Goal: Information Seeking & Learning: Learn about a topic

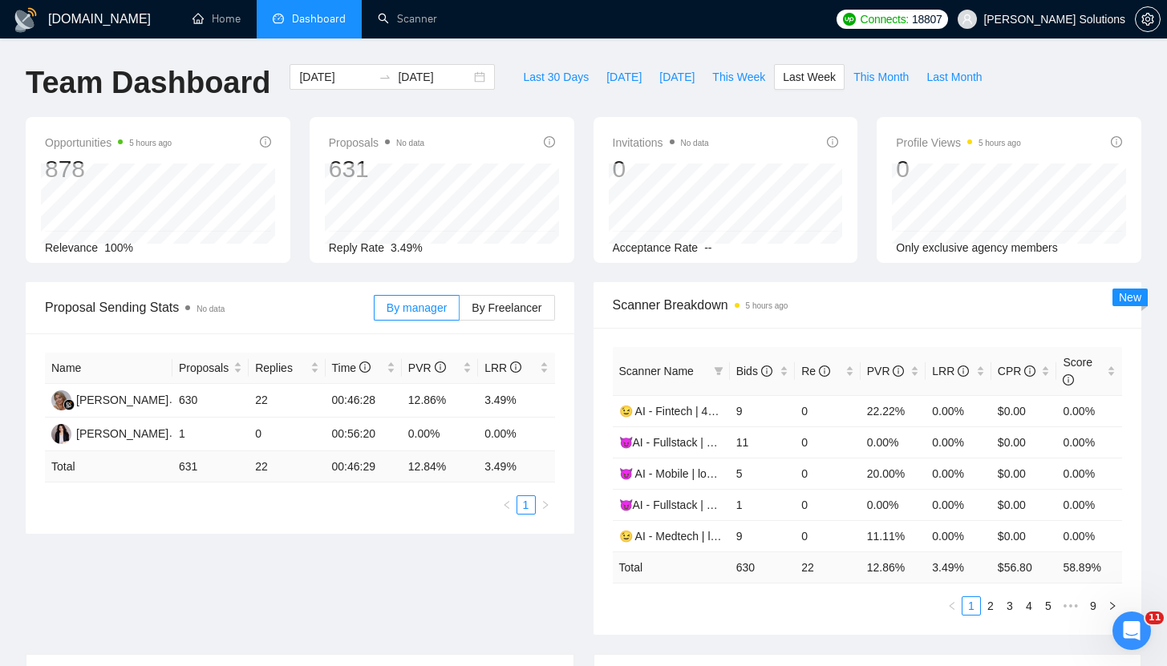
click at [859, 318] on div "Scanner Breakdown 5 hours ago" at bounding box center [868, 305] width 510 height 46
click at [775, 374] on span "Bids" at bounding box center [756, 371] width 41 height 18
click at [825, 369] on icon "info-circle" at bounding box center [824, 371] width 11 height 11
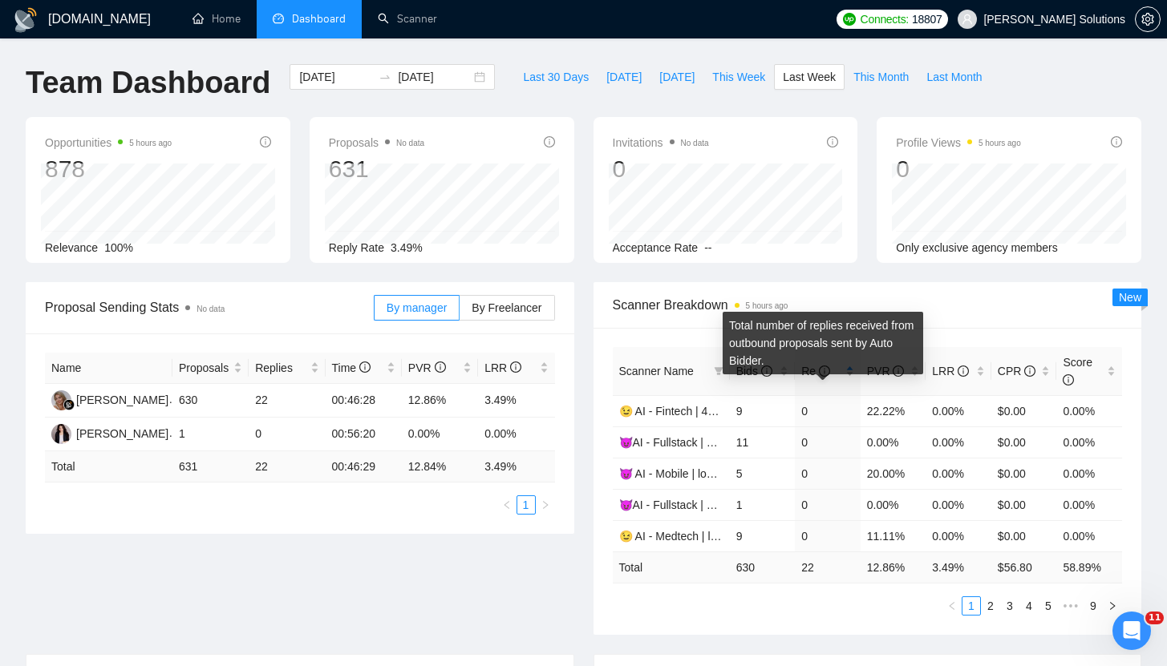
click at [825, 369] on icon "info-circle" at bounding box center [824, 371] width 11 height 11
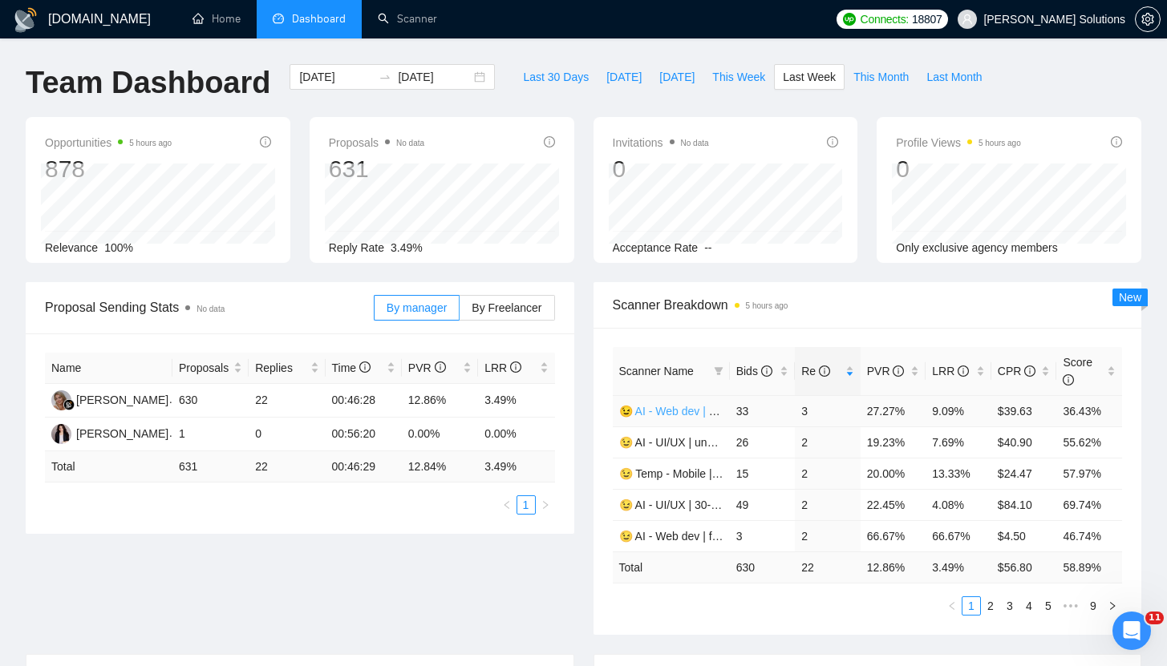
click at [678, 410] on link "😉 AI - Web dev | 35-40 | Daria" at bounding box center [696, 411] width 155 height 13
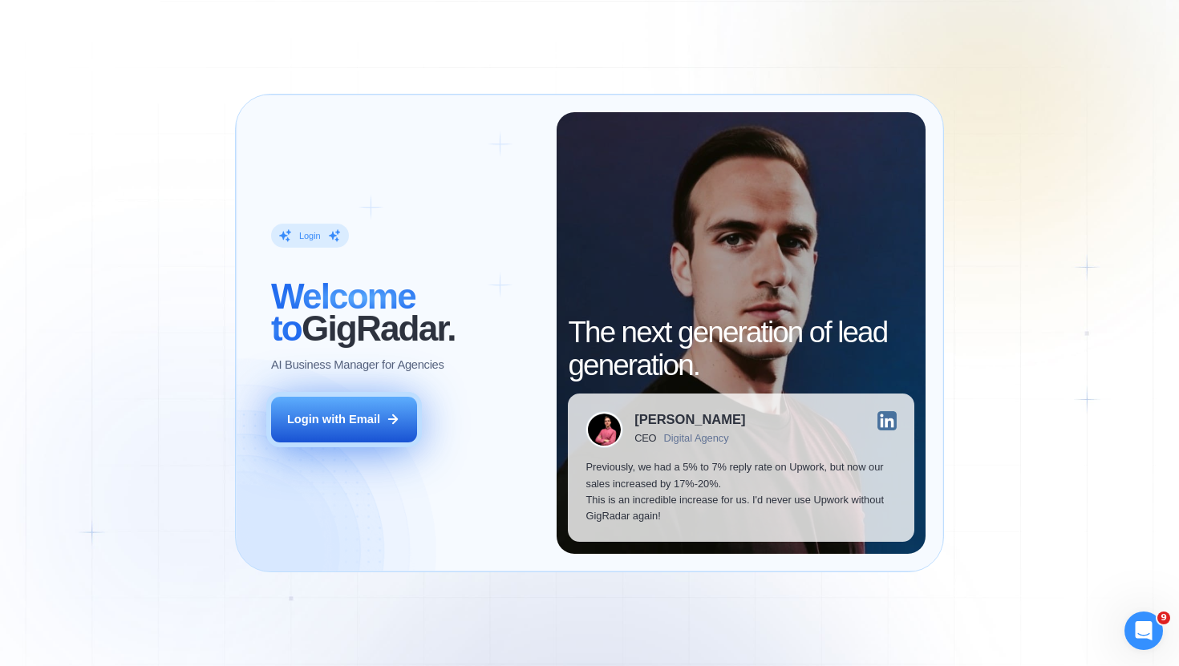
click at [383, 403] on button "Login with Email" at bounding box center [344, 420] width 146 height 46
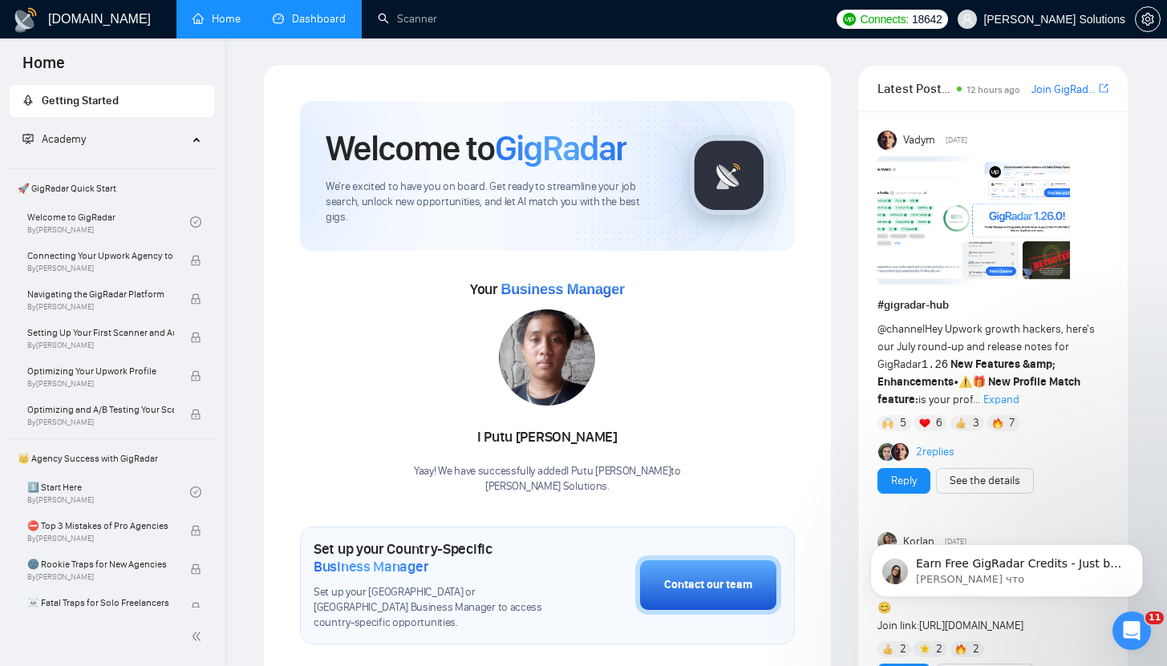
click at [315, 26] on link "Dashboard" at bounding box center [309, 19] width 73 height 14
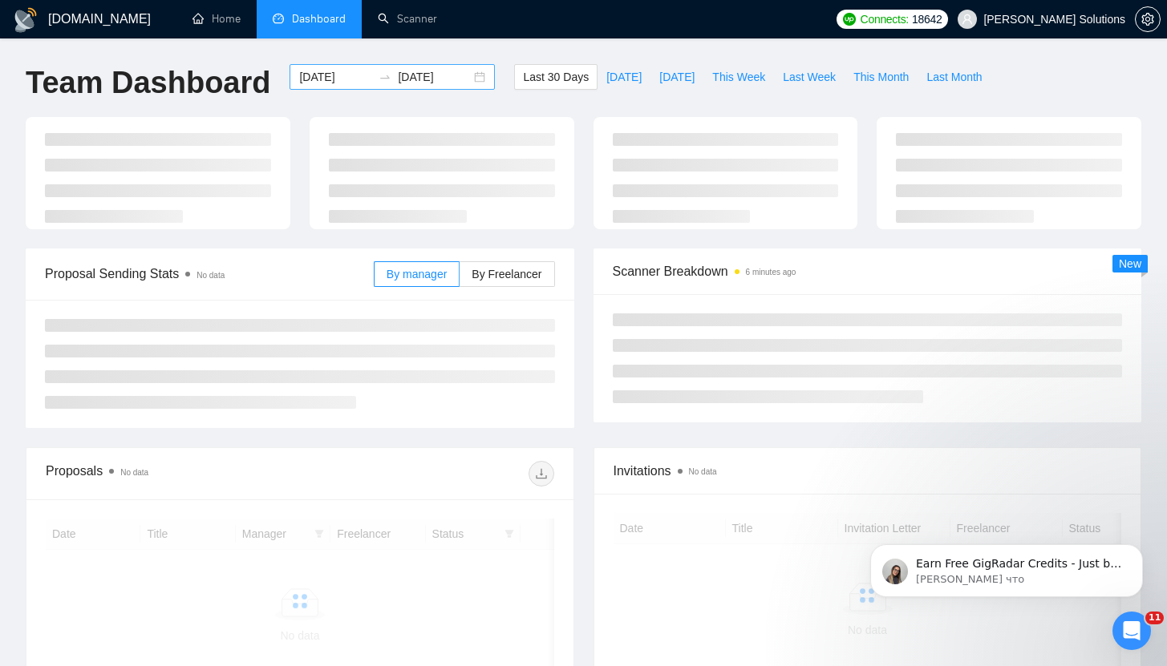
click at [346, 83] on input "2025-07-16" at bounding box center [335, 77] width 73 height 18
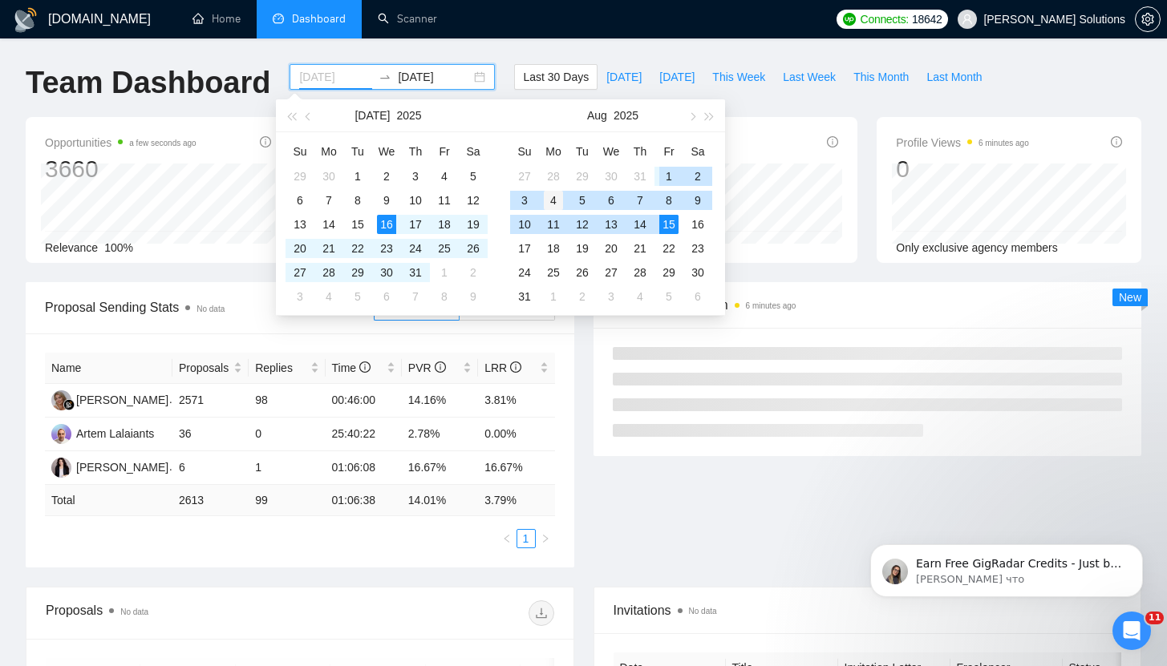
type input "2025-08-04"
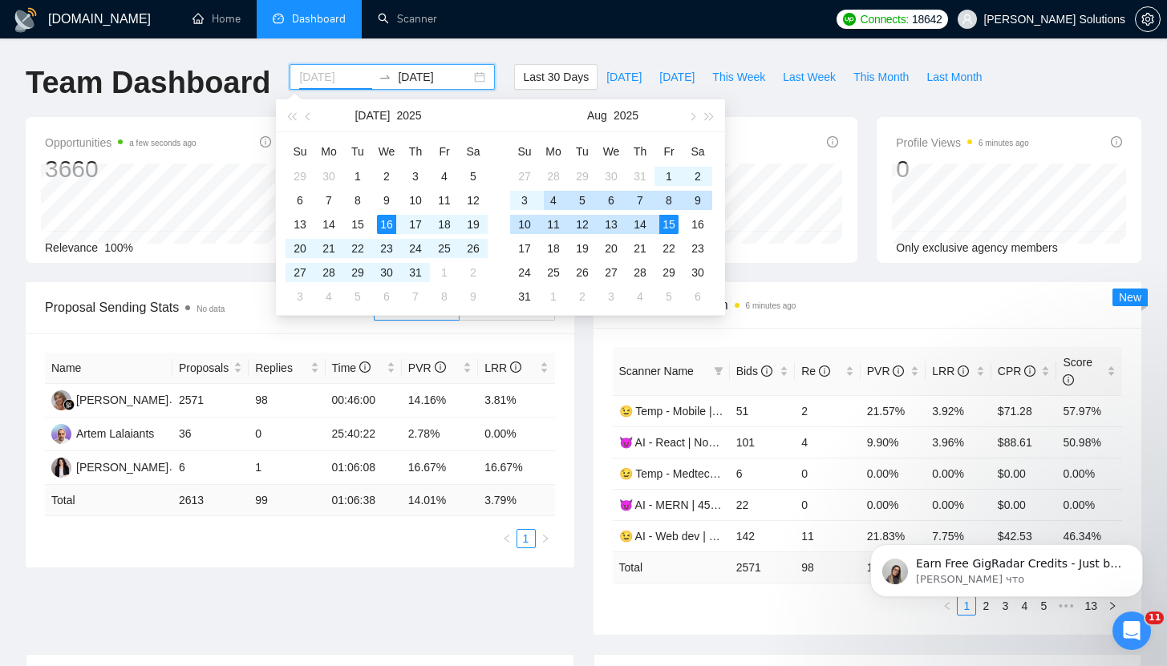
click at [552, 198] on div "4" at bounding box center [553, 200] width 19 height 19
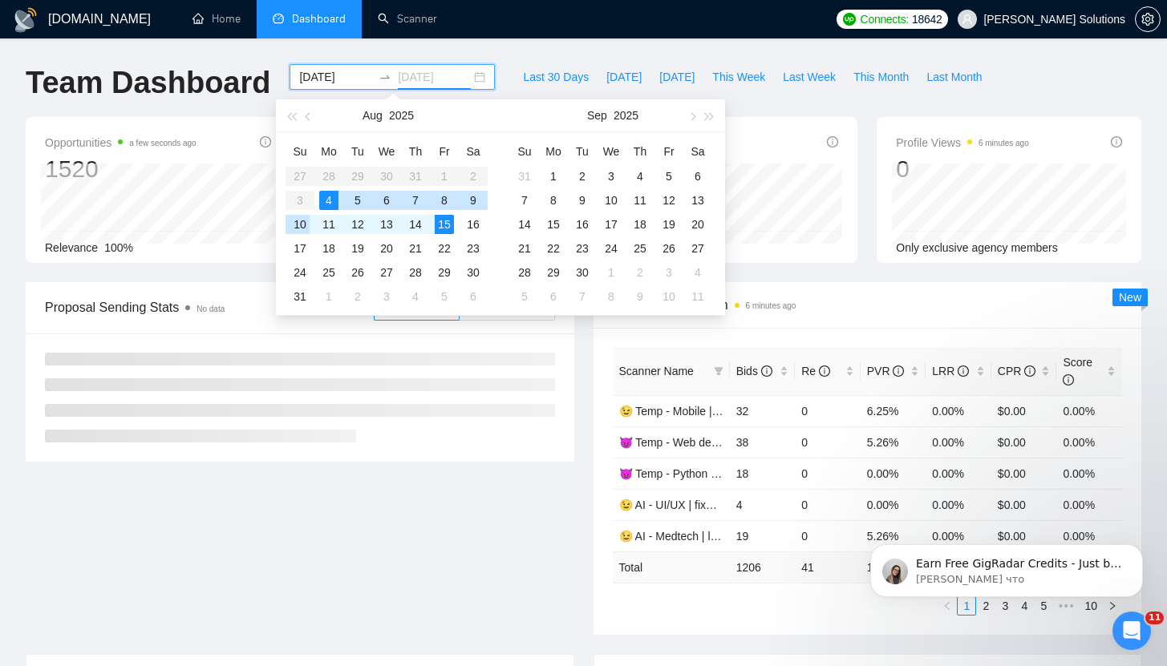
type input "2025-08-10"
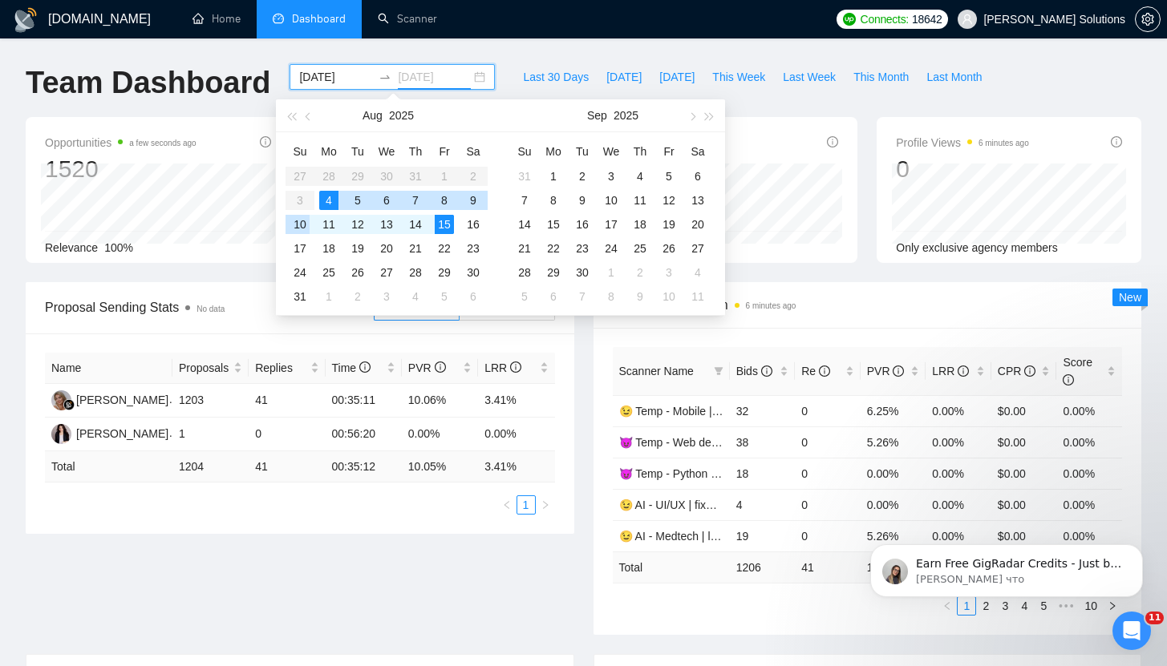
click at [301, 225] on div "10" at bounding box center [299, 224] width 19 height 19
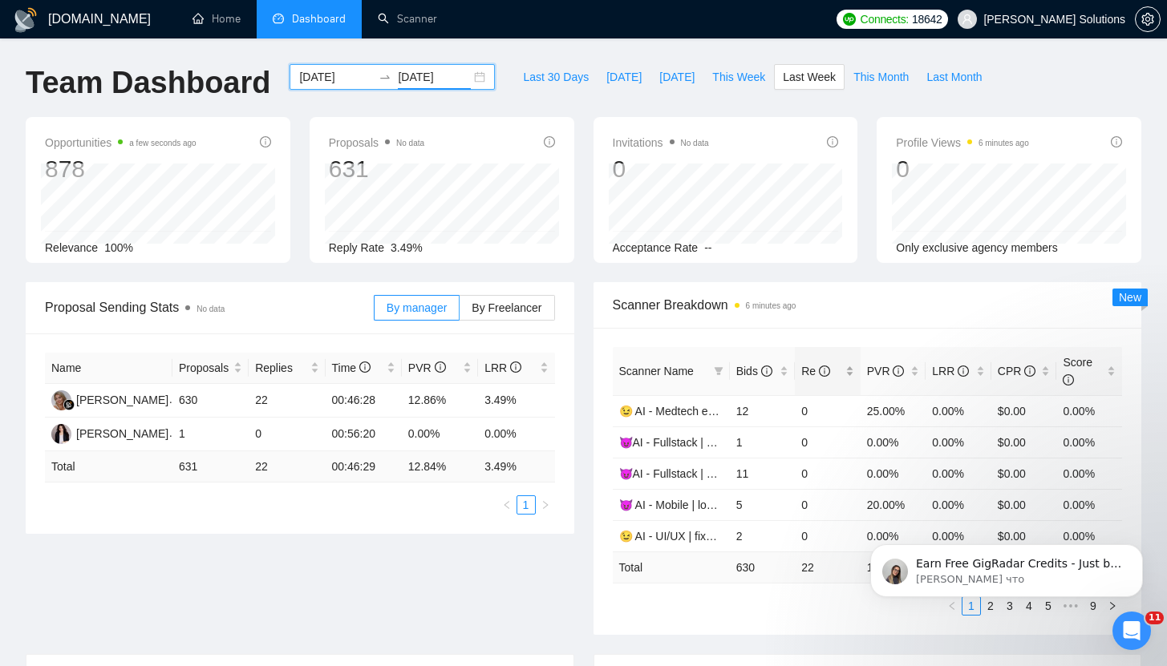
click at [803, 370] on span "Re" at bounding box center [815, 371] width 29 height 13
click at [1139, 548] on icon "Dismiss notification" at bounding box center [1138, 549] width 6 height 6
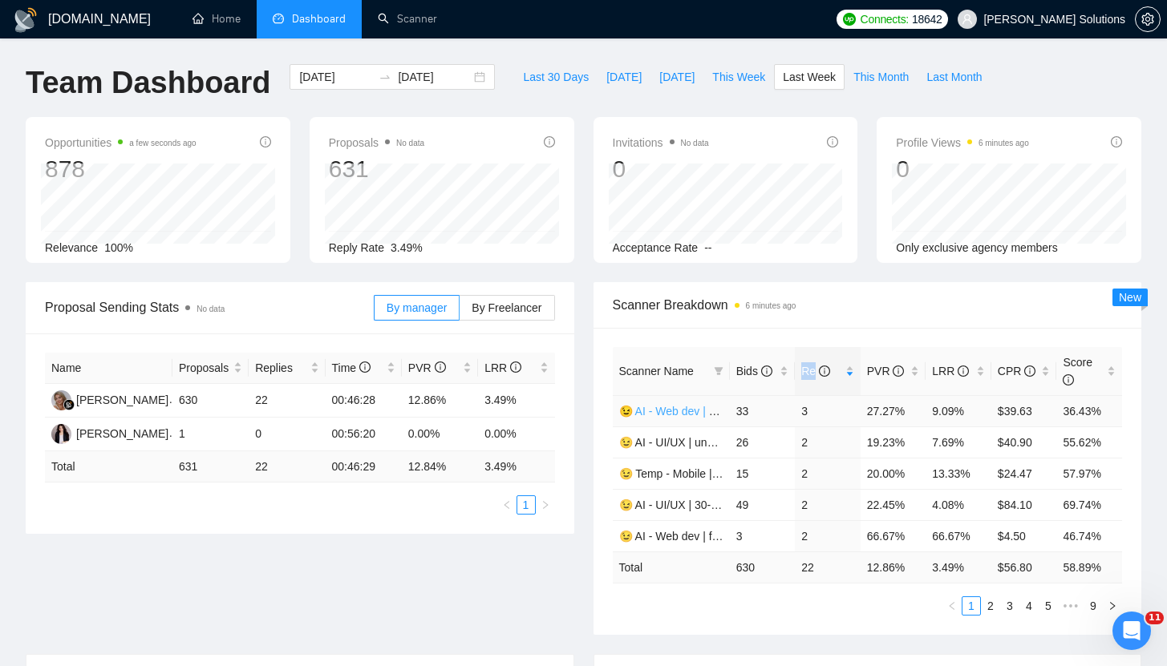
click at [673, 409] on link "😉 AI - Web dev | 35-40 | Daria" at bounding box center [696, 411] width 155 height 13
click at [656, 476] on link "😉 Temp - Mobile | long-term | Daria" at bounding box center [709, 473] width 180 height 13
click at [690, 506] on link "😉 AI - UI/UX | 30-45 | Daria" at bounding box center [689, 505] width 140 height 13
click at [673, 536] on link "😉 AI - Web dev | fixed price | Daria" at bounding box center [707, 536] width 177 height 13
click at [990, 605] on link "2" at bounding box center [990, 606] width 18 height 18
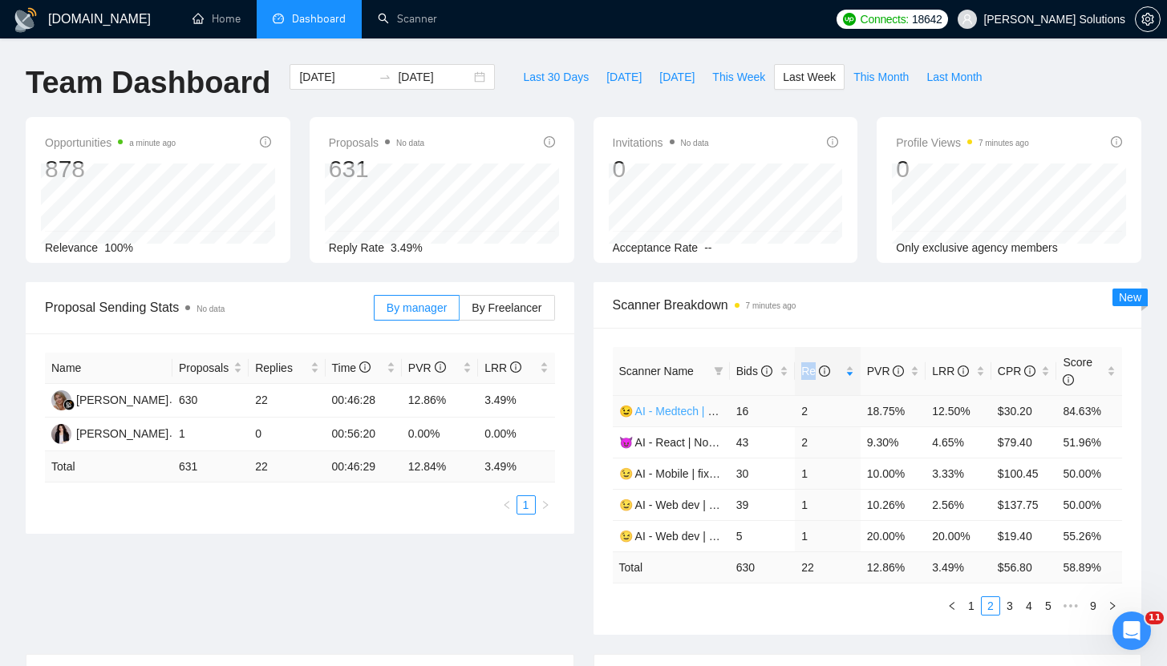
click at [673, 408] on link "😉 AI - Medtech | 35+ | Daria" at bounding box center [691, 411] width 144 height 13
click at [686, 434] on td "😈 AI - React | Node | MERN | 35+, fixed + unspec (expert) | Artem" at bounding box center [671, 442] width 117 height 31
click at [673, 441] on link "😈 AI - React | Node | MERN | 35+, fixed + unspec (expert) | Artem" at bounding box center [785, 442] width 332 height 13
click at [674, 510] on link "😉 AI - Web dev | unspecified budget | Daria" at bounding box center [729, 505] width 221 height 13
click at [678, 538] on link "😉 AI - Web dev | 41-45 | Daria" at bounding box center [696, 536] width 155 height 13
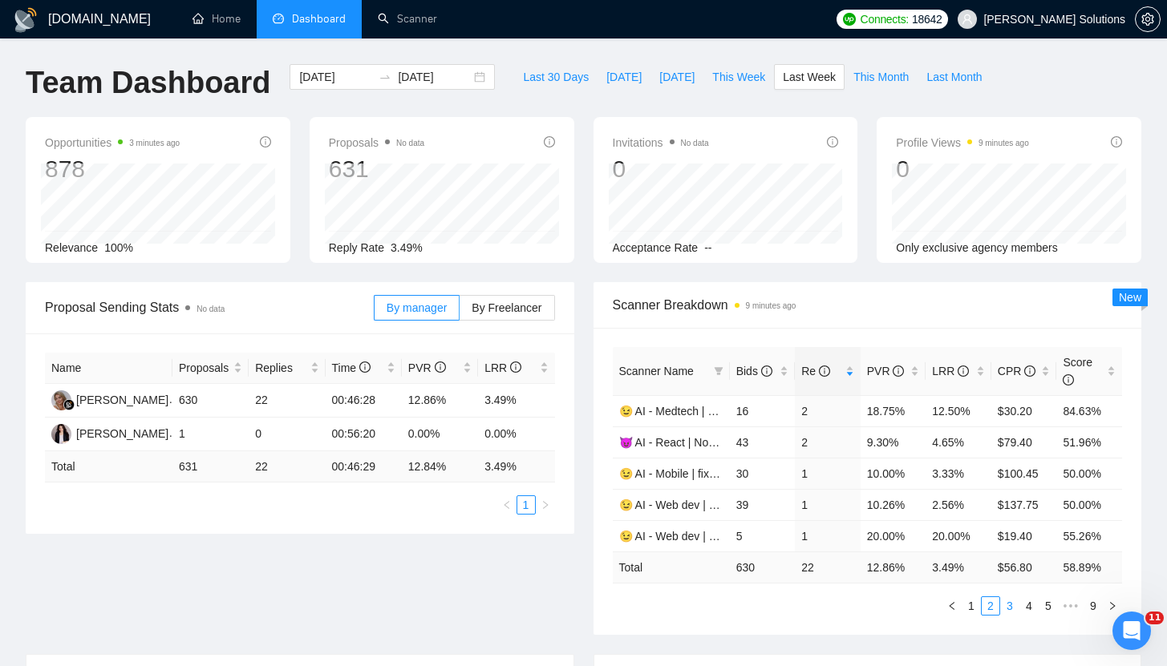
click at [1014, 604] on link "3" at bounding box center [1010, 606] width 18 height 18
click at [679, 413] on link "😉 AI - Webflow (covletupt) | 45+ | Daria" at bounding box center [719, 411] width 200 height 13
click at [670, 444] on link "😉 AI - UI/UX | 35+ fixed + unspec expert | Daria" at bounding box center [739, 442] width 241 height 13
click at [647, 477] on link "😈 Temp - Flutter | 35+, unspecified | Artem" at bounding box center [727, 473] width 216 height 13
click at [692, 504] on link "😉 AI - Web dev | 45+ fixed + unspec expert | Daria" at bounding box center [746, 505] width 255 height 13
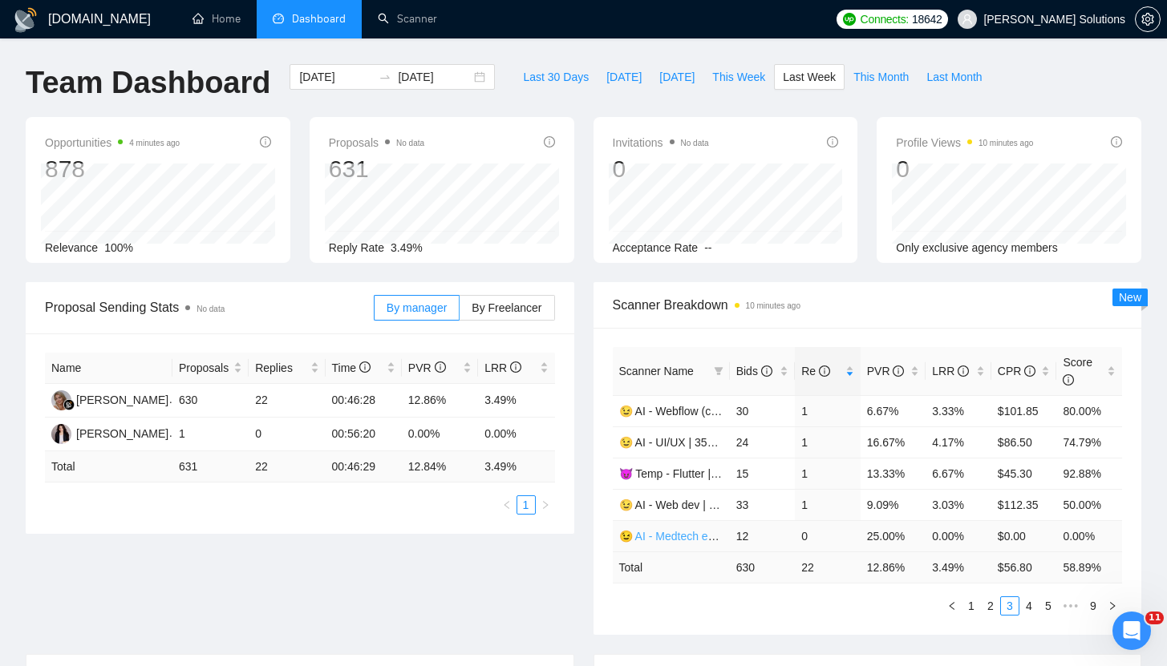
click at [689, 533] on link "😉 AI - Medtech expert | 35+ | Daria" at bounding box center [708, 536] width 178 height 13
click at [1032, 606] on link "4" at bounding box center [1029, 606] width 18 height 18
click at [694, 418] on td "😈AI - Fullstack | 35+, fixed + unsp (large-size comp)| Artem" at bounding box center [671, 410] width 117 height 31
click at [695, 415] on link "😈AI - Fullstack | 35+, fixed + unsp (large-size comp)| Artem" at bounding box center [768, 411] width 299 height 13
click at [686, 447] on link "😈AI - Fullstack | 35+, fixed + unsp (expert)| Artem" at bounding box center [744, 442] width 251 height 13
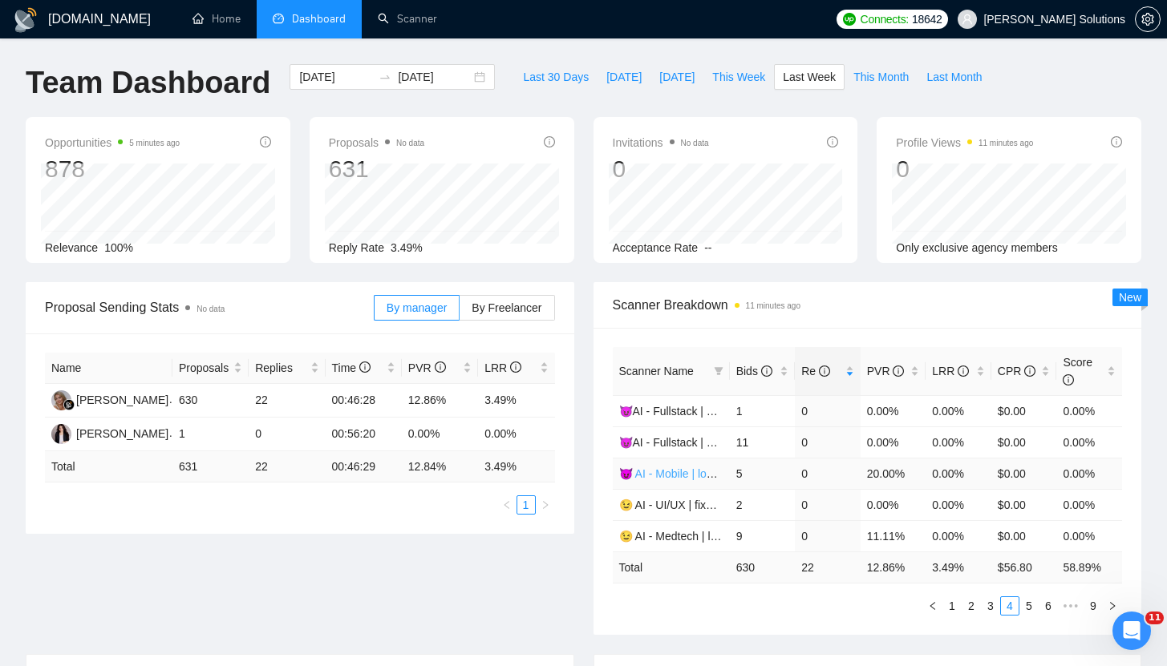
click at [677, 478] on link "😈 AI - Mobile | long-term | Artem" at bounding box center [701, 473] width 165 height 13
click at [676, 505] on link "😉 AI - UI/UX | fixed | Daria ([GEOGRAPHIC_DATA])" at bounding box center [750, 505] width 263 height 13
click at [693, 534] on link "😉 AI - Medtech | long-term | Daria" at bounding box center [705, 536] width 172 height 13
click at [1026, 606] on link "5" at bounding box center [1029, 606] width 18 height 18
click at [695, 537] on link "😈 AI - Laravel | 40+ | Artem" at bounding box center [689, 536] width 140 height 13
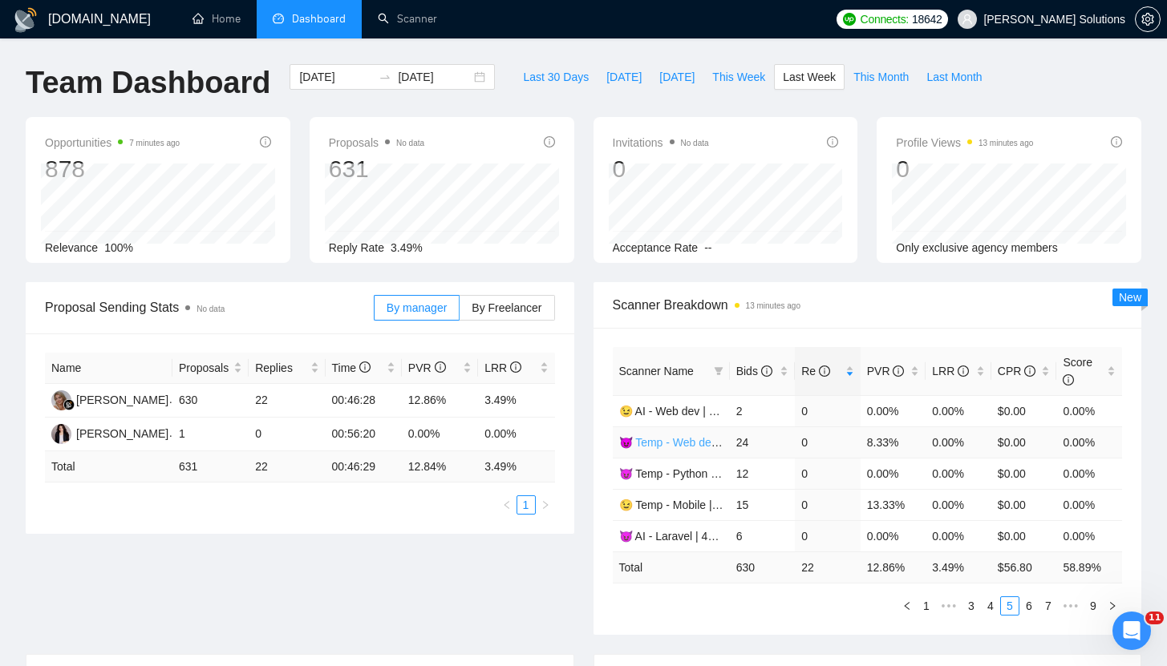
click at [680, 440] on link "😈 Temp - Web dev | 45+ | Artem" at bounding box center [701, 442] width 164 height 13
click at [674, 411] on link "😉 AI - Web dev | 35+ fixed + unspec (large-size comp) | Daria" at bounding box center [774, 411] width 310 height 13
click at [694, 497] on td "😉 Temp - Mobile | 35+ | Daria" at bounding box center [671, 504] width 117 height 31
click at [702, 502] on link "😉 Temp - Mobile | 35+ | Daria" at bounding box center [695, 505] width 152 height 13
click at [1022, 600] on link "6" at bounding box center [1029, 606] width 18 height 18
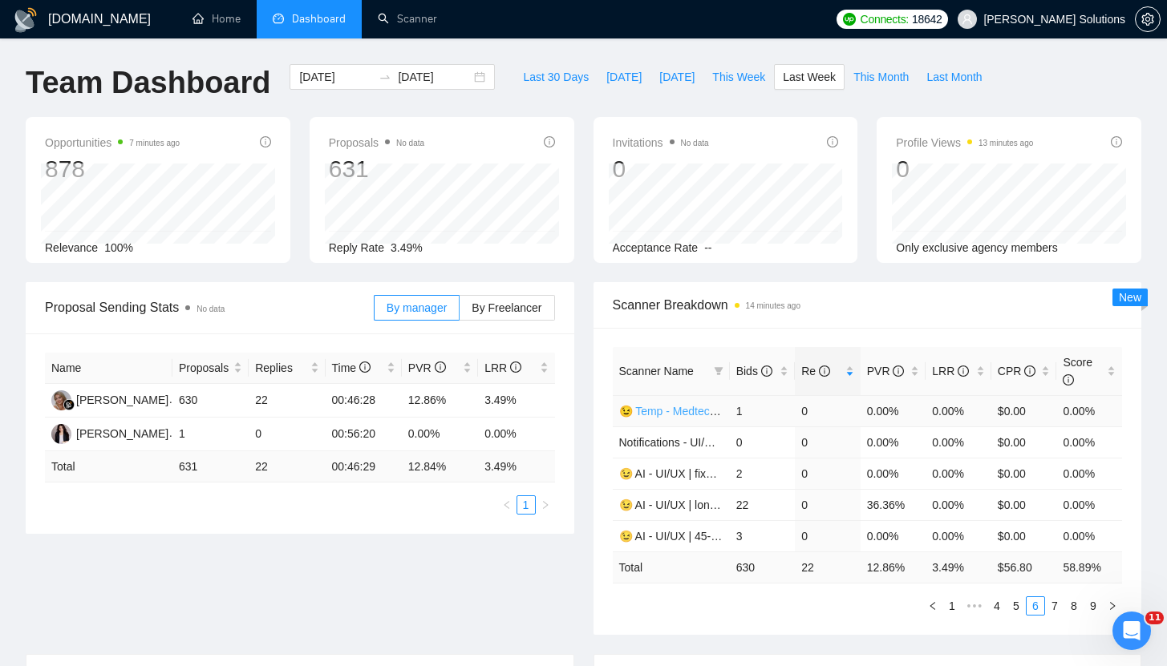
click at [671, 414] on link "😉 Temp - Medtech | 35 + fixed + unspec (large-size comp) | Daria" at bounding box center [784, 411] width 330 height 13
click at [1057, 605] on link "7" at bounding box center [1055, 606] width 18 height 18
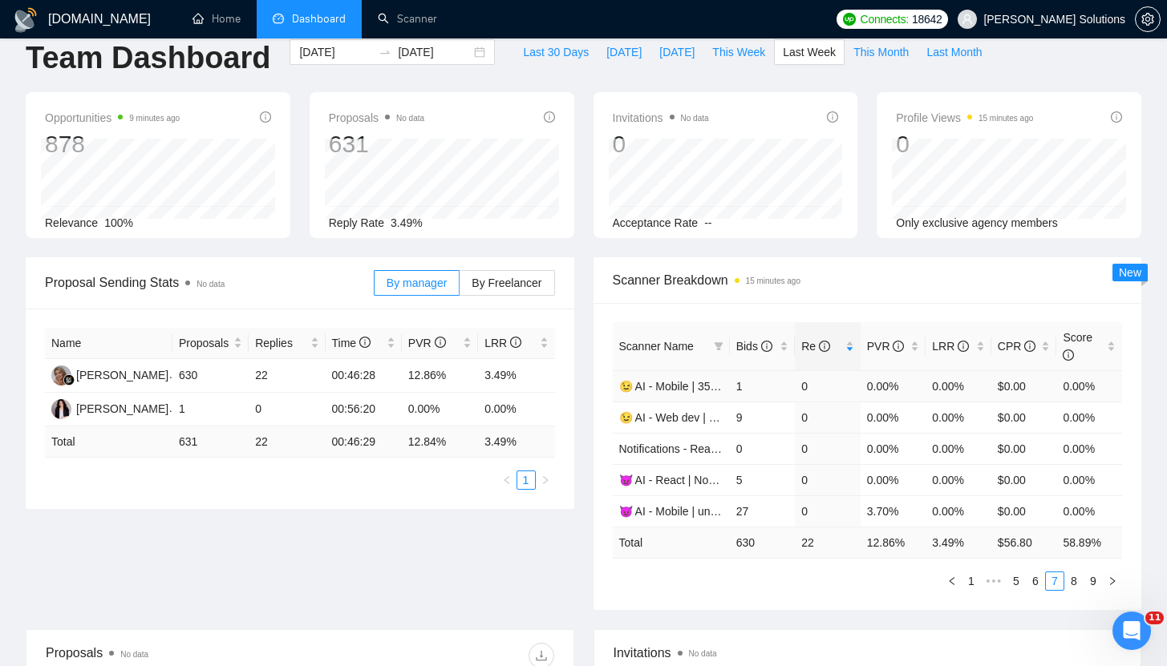
scroll to position [83, 0]
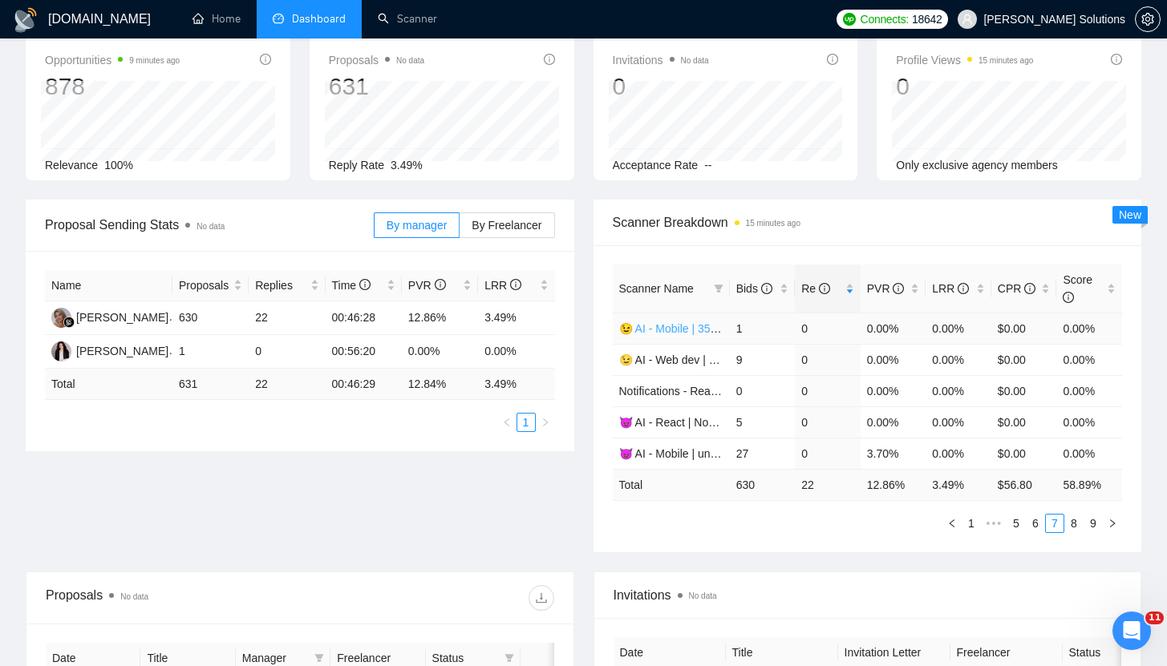
click at [657, 329] on link "😉 AI - Mobile | 35+ fixed + unspec (large-size comp) | Daria" at bounding box center [769, 328] width 300 height 13
click at [694, 362] on link "😉 AI - Web dev | 46-60 | Daria" at bounding box center [696, 360] width 155 height 13
click at [678, 416] on link "😈 AI - React | Node | MERN | 35+, fixed + unspec (large-size comp) | Artem" at bounding box center [809, 422] width 380 height 13
click at [1070, 527] on link "8" at bounding box center [1074, 524] width 18 height 18
click at [676, 333] on link "😈 Temp - Mobile | 40+ | Artem" at bounding box center [696, 328] width 154 height 13
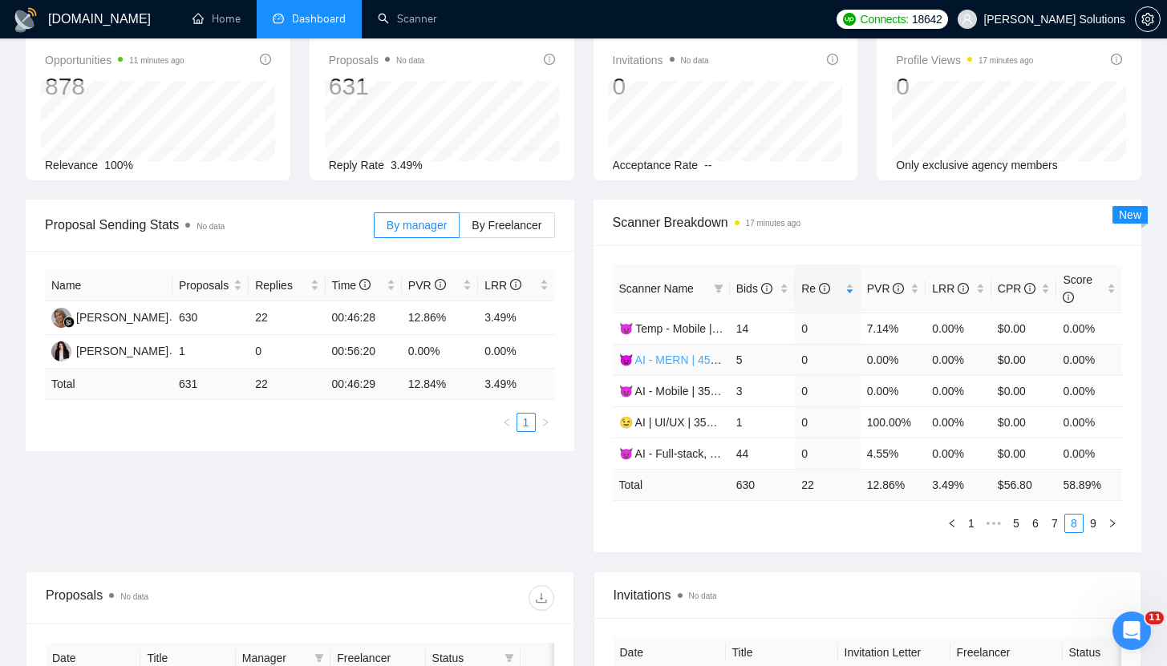
click at [682, 358] on link "😈 AI - MERN | 45+, fixed | Artem" at bounding box center [702, 360] width 167 height 13
click at [686, 390] on link "😈 AI - Mobile | 35+, fixed + unspec (large-size comp) | Artem" at bounding box center [772, 391] width 306 height 13
click at [696, 453] on link "😈 AI - Full-stack, web dev | long-term | Artem" at bounding box center [733, 453] width 228 height 13
click at [687, 427] on link "😉 AI | UI/UX | 35+ fixed + unspec (large-size comp) | Daria" at bounding box center [767, 422] width 296 height 13
click at [1091, 522] on link "9" at bounding box center [1093, 524] width 18 height 18
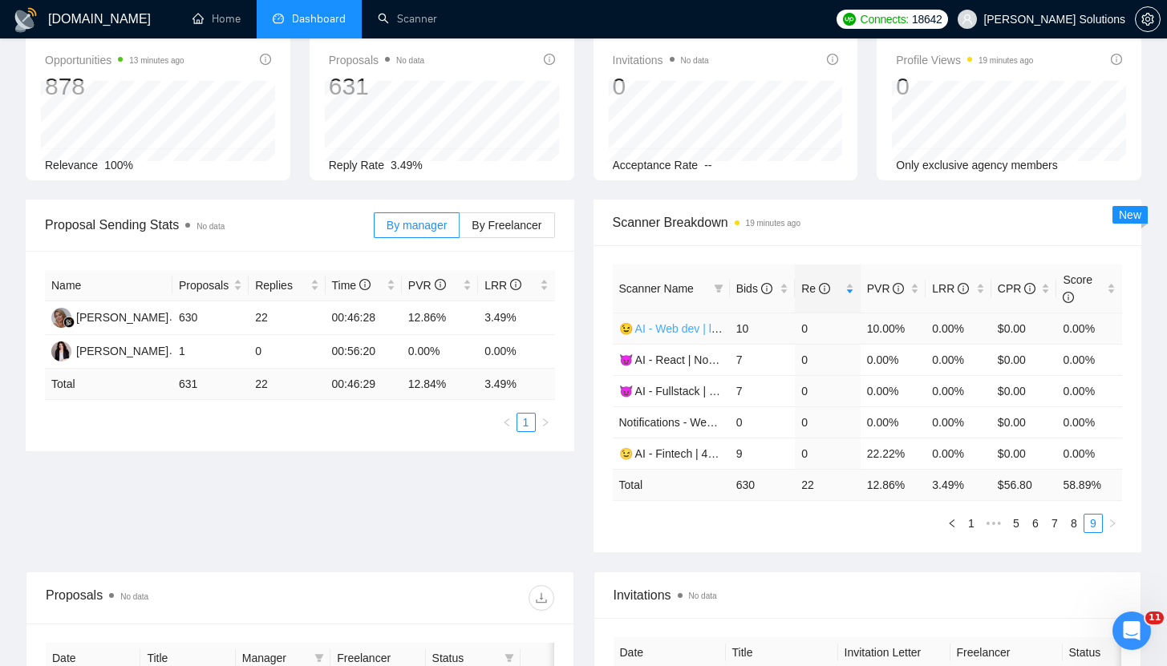
click at [670, 332] on link "😉 AI - Web dev | long-term | Daria" at bounding box center [705, 328] width 173 height 13
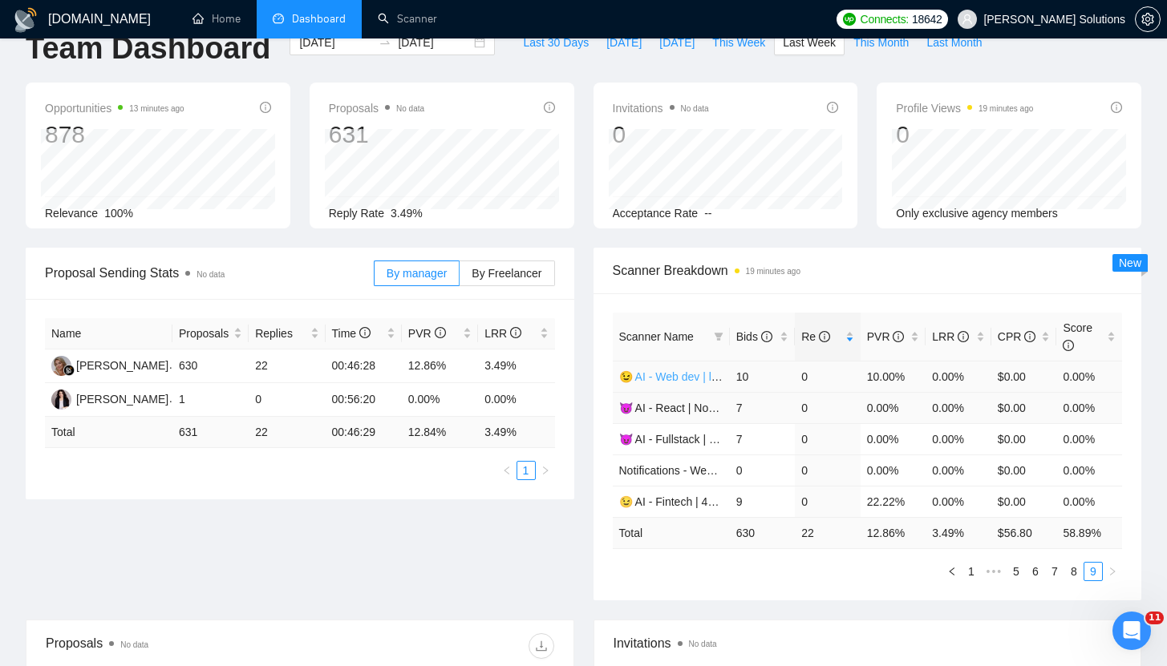
scroll to position [0, 0]
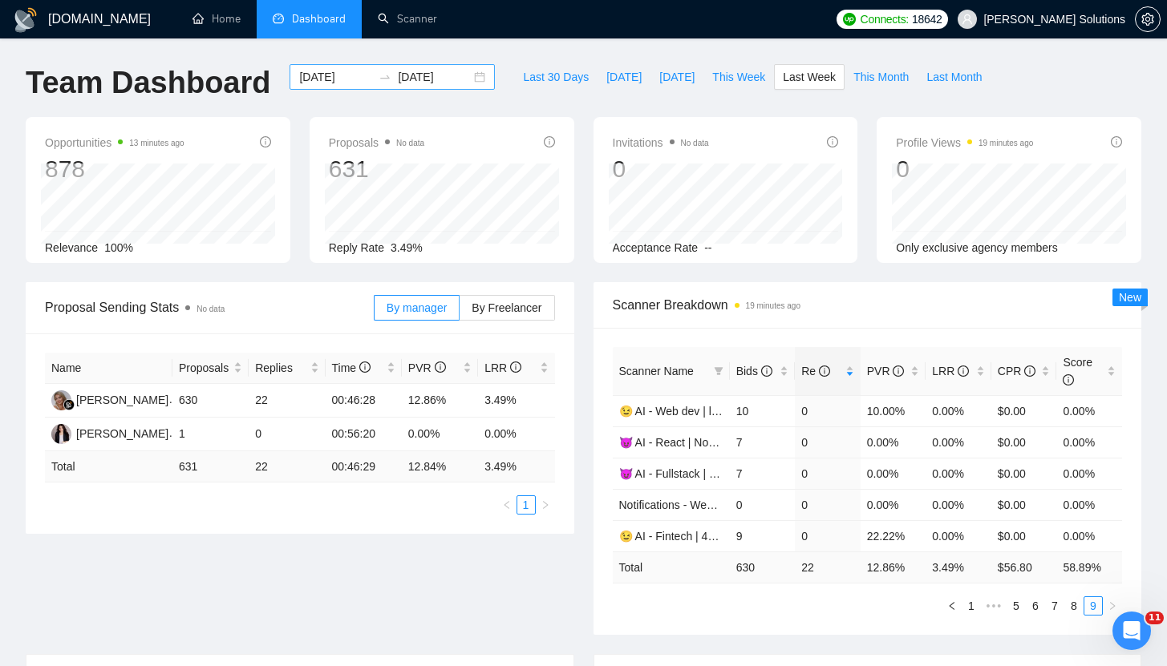
click at [310, 75] on input "2025-08-04" at bounding box center [335, 77] width 73 height 18
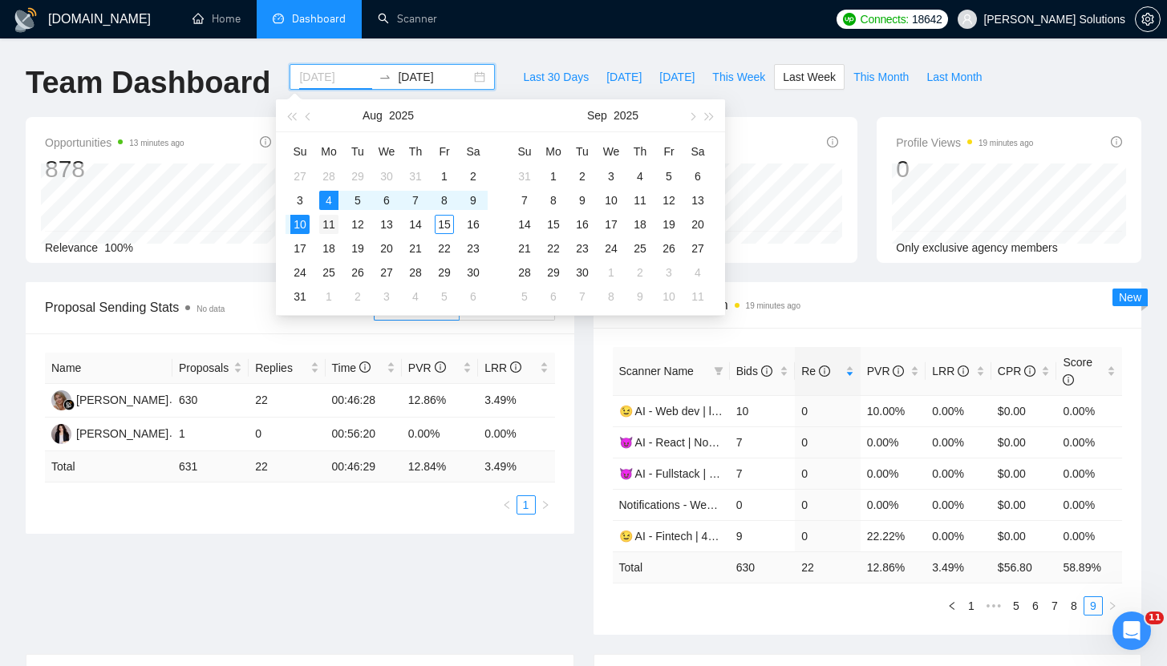
type input "2025-08-11"
click at [338, 225] on td "11" at bounding box center [328, 224] width 29 height 24
type input "2025-08-15"
click at [441, 225] on div "15" at bounding box center [444, 224] width 19 height 19
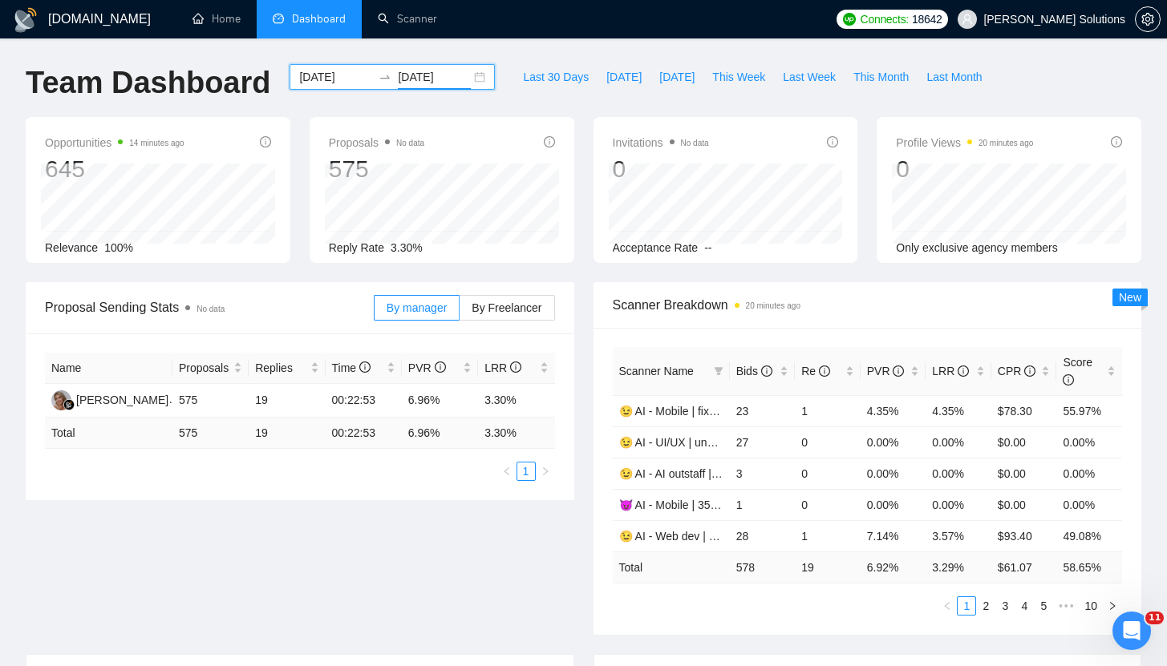
click at [334, 67] on div "2025-08-11 2025-08-15" at bounding box center [391, 77] width 205 height 26
click at [335, 76] on input "2025-08-11" at bounding box center [335, 77] width 73 height 18
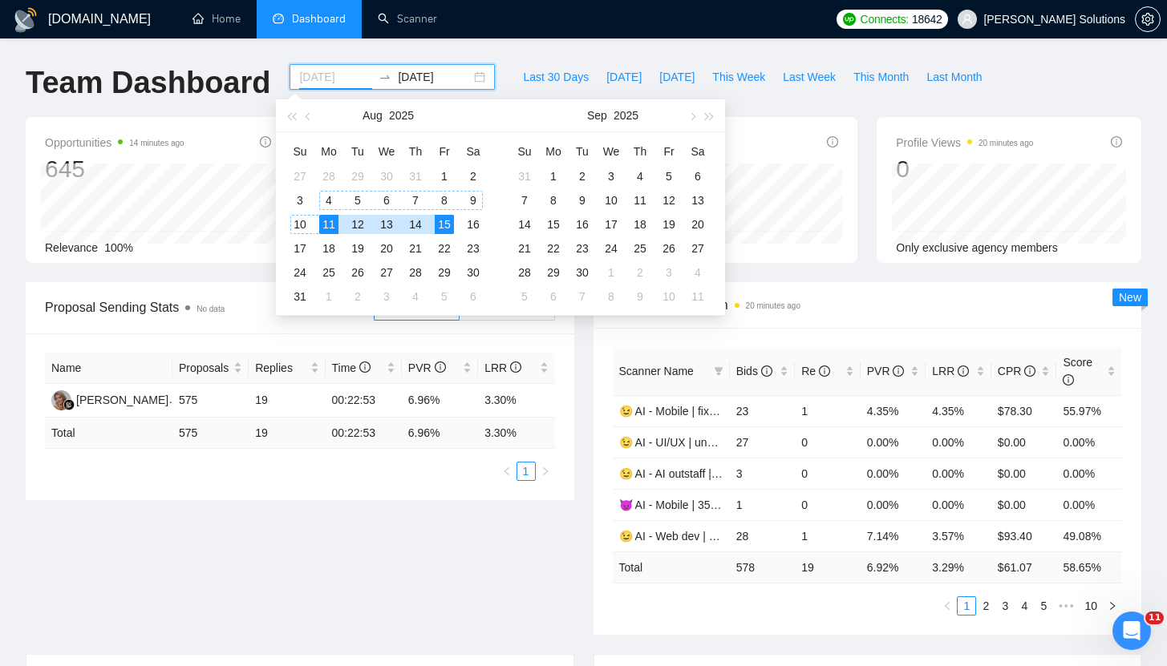
type input "2025-08-04"
click at [334, 200] on div "4" at bounding box center [328, 200] width 19 height 19
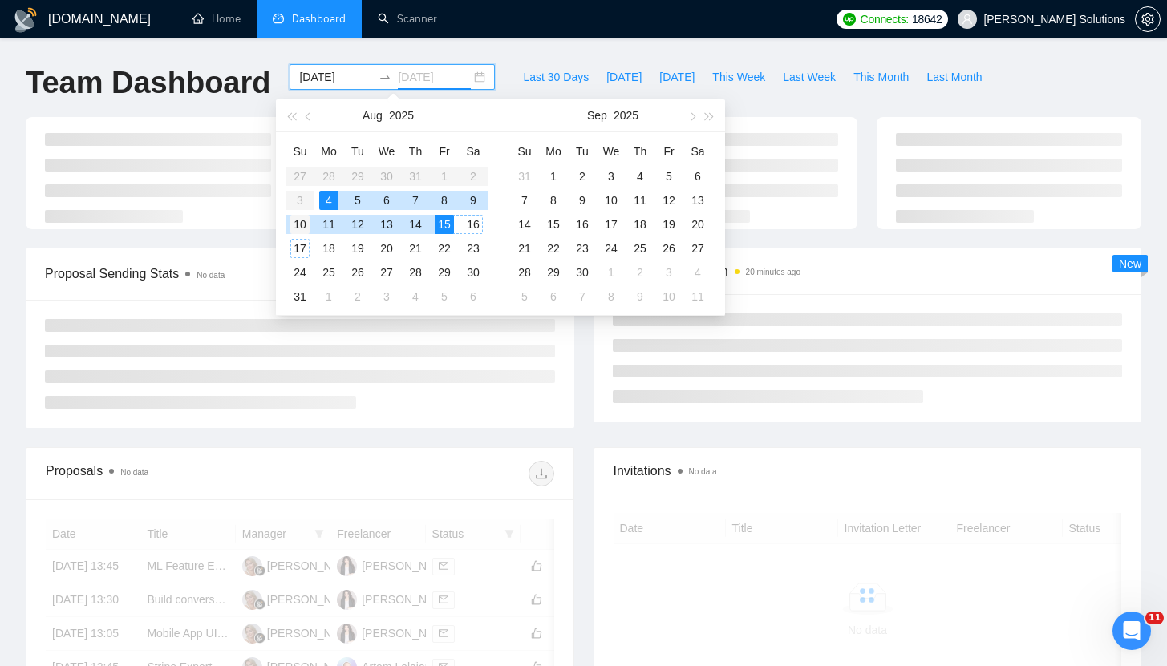
type input "2025-08-10"
click at [301, 229] on div "10" at bounding box center [299, 224] width 19 height 19
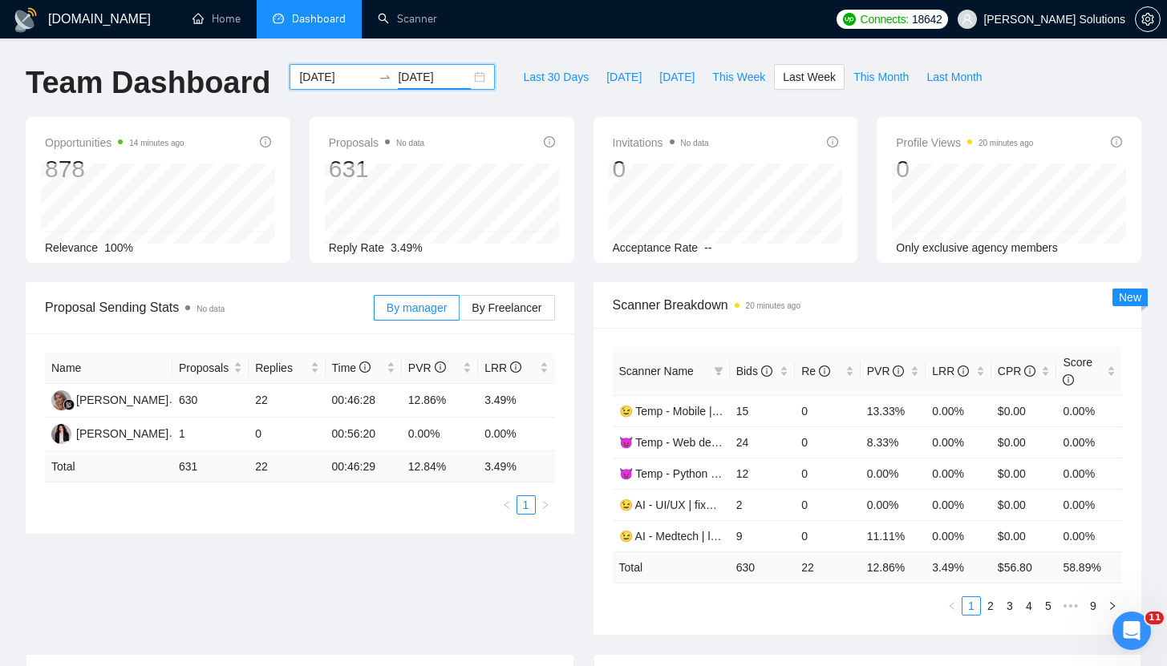
click at [346, 65] on div "2025-08-04 2025-08-10" at bounding box center [391, 77] width 205 height 26
click at [345, 68] on input "2025-08-04" at bounding box center [335, 77] width 73 height 18
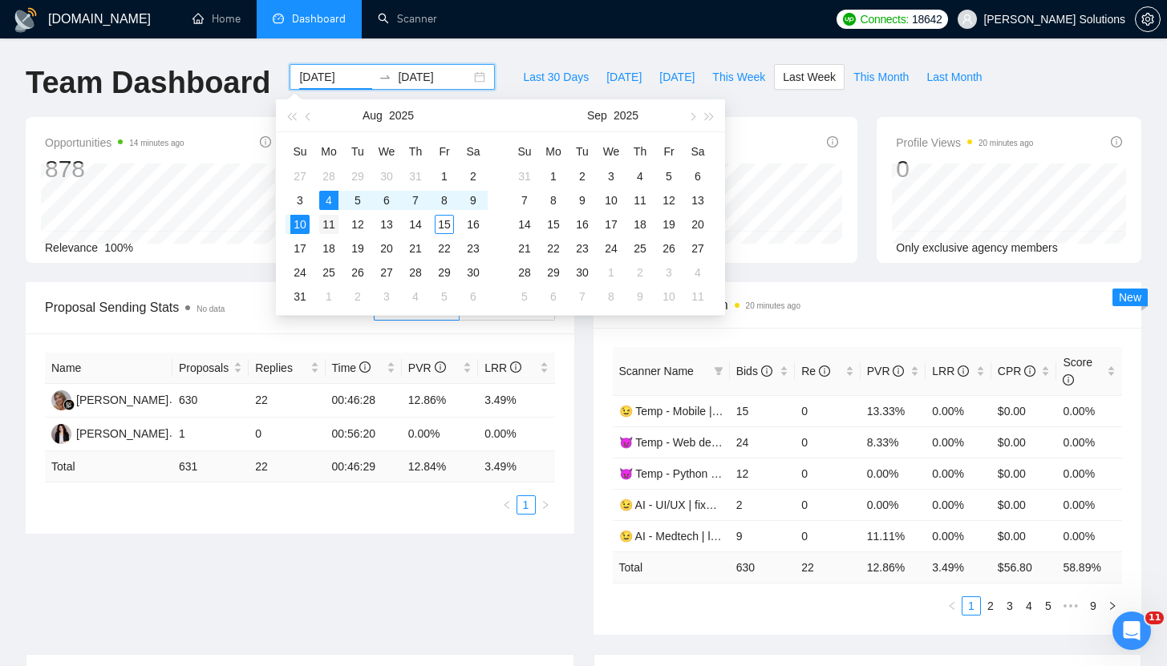
type input "2025-08-11"
click at [334, 232] on div "11" at bounding box center [328, 224] width 19 height 19
type input "2025-08-15"
drag, startPoint x: 306, startPoint y: 250, endPoint x: 448, endPoint y: 225, distance: 145.0
click at [448, 225] on tbody "27 28 29 30 31 1 2 3 4 5 6 7 8 9 10 11 12 13 14 15 16 17 18 19 20 21 22 23 24 2…" at bounding box center [386, 236] width 202 height 144
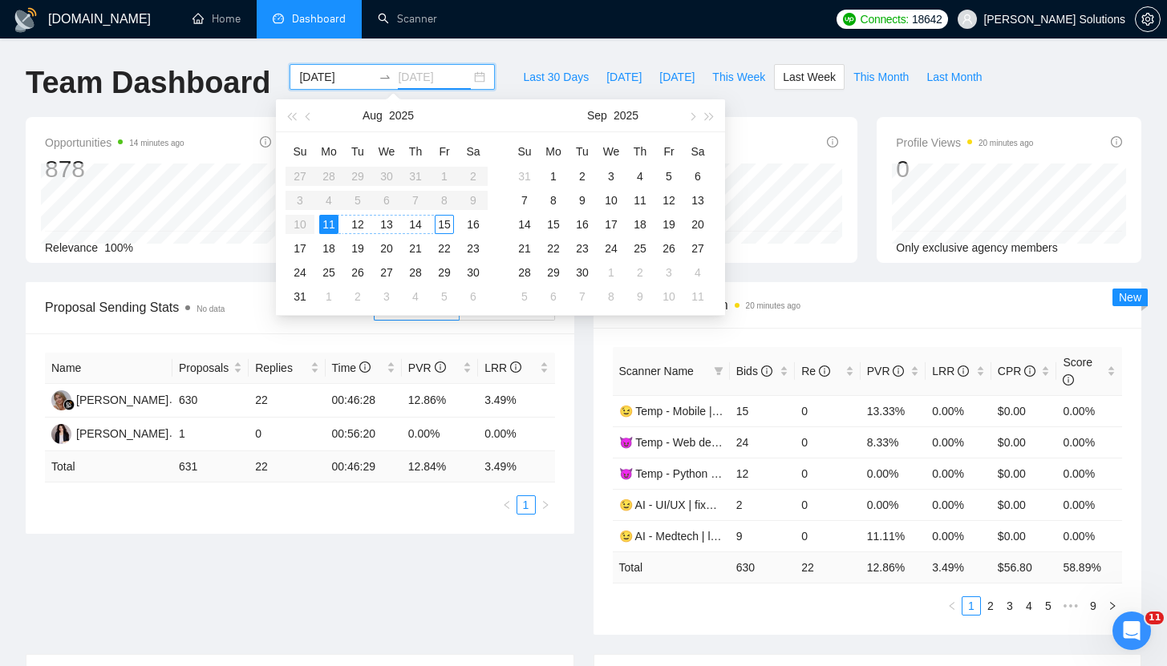
click at [448, 225] on div "15" at bounding box center [444, 224] width 19 height 19
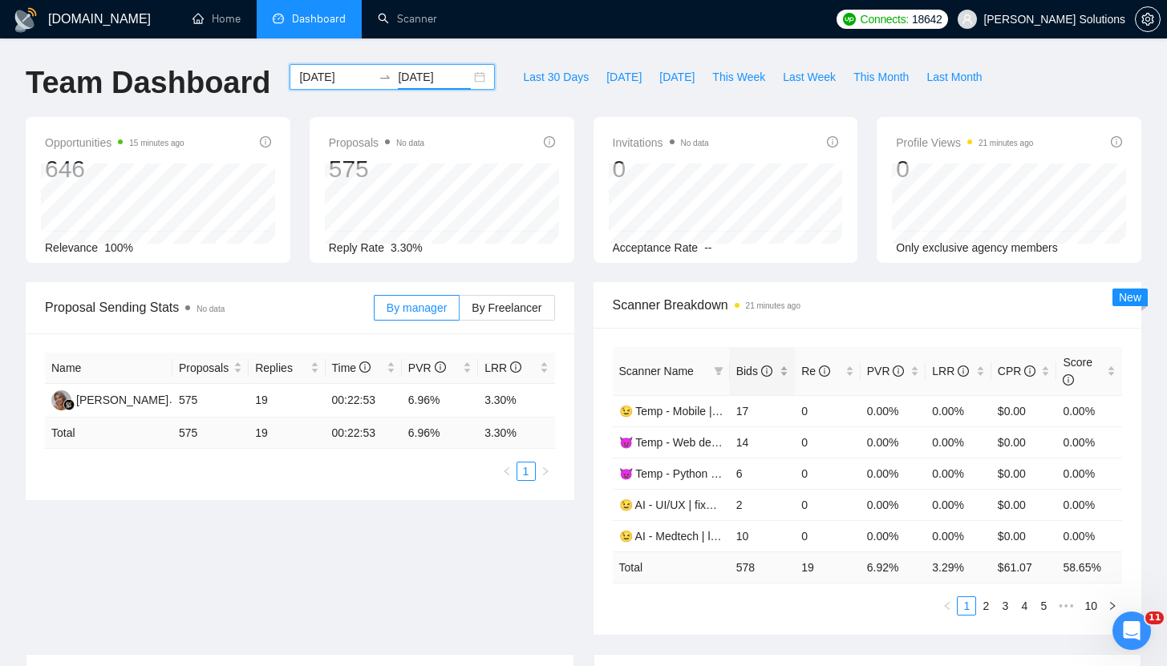
click at [746, 374] on span "Bids" at bounding box center [754, 371] width 36 height 13
click at [801, 368] on span "Re" at bounding box center [815, 371] width 29 height 13
click at [904, 311] on span "Scanner Breakdown 22 minutes ago" at bounding box center [868, 305] width 510 height 20
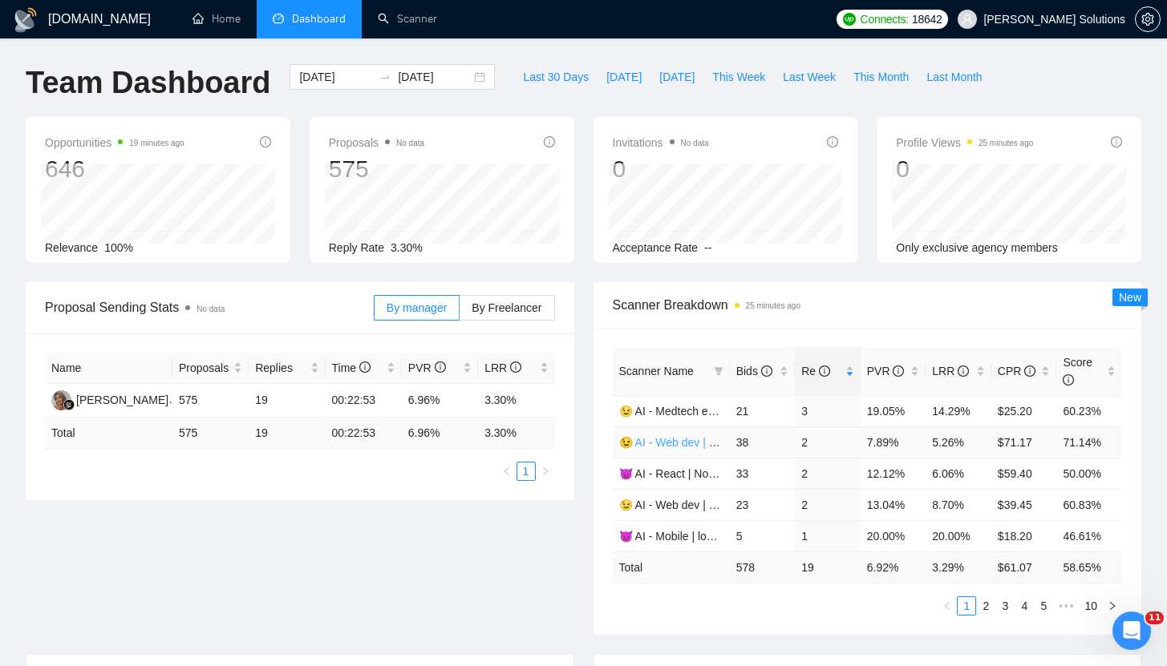
click at [687, 436] on link "😉 AI - Web dev | 35-40 | Daria" at bounding box center [696, 442] width 155 height 13
click at [690, 473] on link "😈 AI - React | Node | MERN | 35+, fixed + unspec (expert) | Artem" at bounding box center [785, 473] width 332 height 13
click at [674, 504] on link "😉 AI - Web dev | 45+ fixed + unspec expert | Daria" at bounding box center [746, 505] width 255 height 13
click at [982, 600] on link "2" at bounding box center [986, 606] width 18 height 18
click at [659, 444] on link "😉 AI - Web dev | unspecified budget | Daria" at bounding box center [729, 442] width 221 height 13
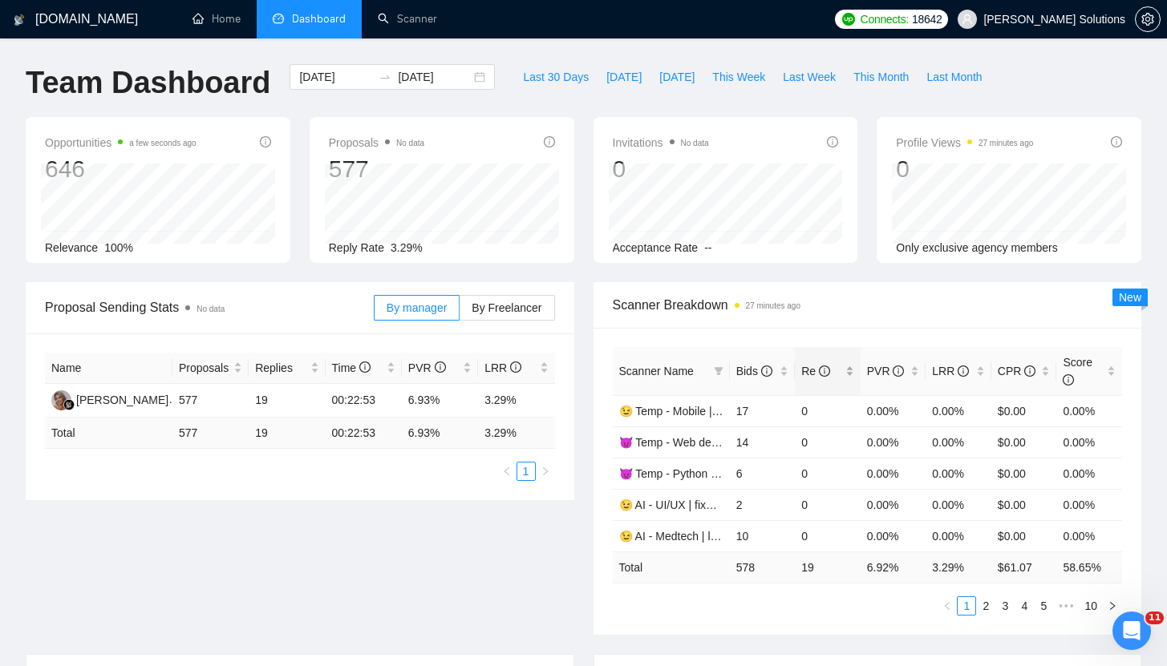
click at [807, 380] on div "Re" at bounding box center [827, 371] width 53 height 18
click at [849, 316] on div "Scanner Breakdown 27 minutes ago" at bounding box center [868, 305] width 510 height 46
click at [982, 604] on link "2" at bounding box center [986, 606] width 18 height 18
drag, startPoint x: 687, startPoint y: 423, endPoint x: 686, endPoint y: 434, distance: 11.3
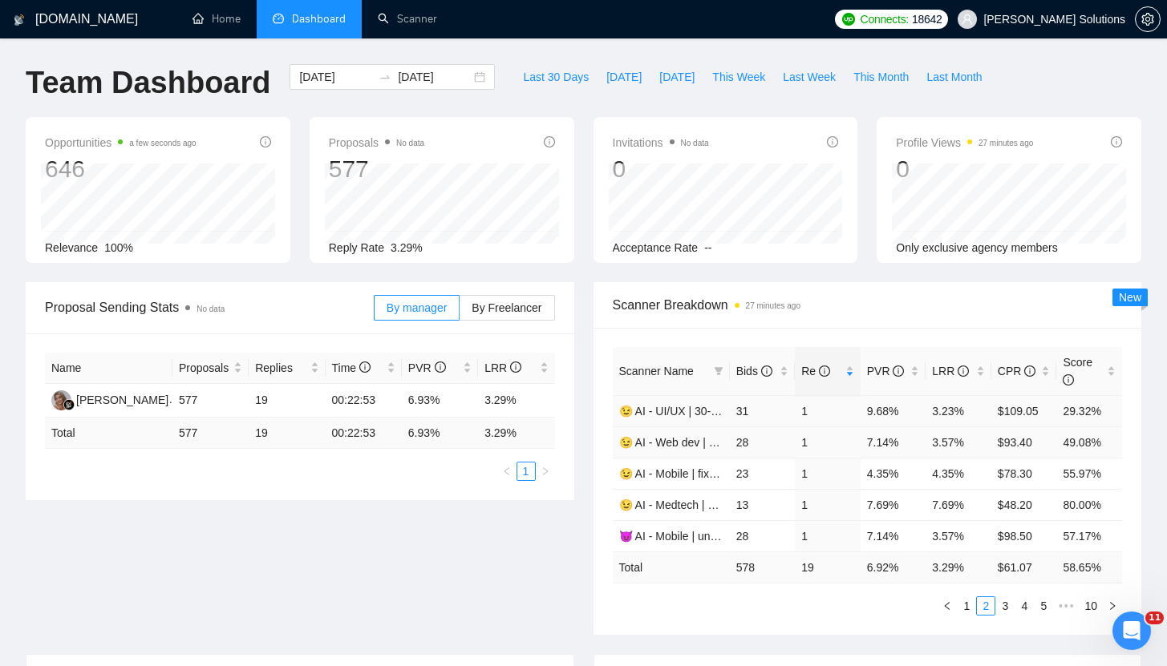
click at [687, 423] on td "😉 AI - UI/UX | 30-45 | Daria" at bounding box center [671, 410] width 117 height 31
click at [686, 435] on td "😉 AI - Web dev | unspecified budget | Daria" at bounding box center [671, 442] width 117 height 31
click at [687, 439] on link "😉 AI - Web dev | unspecified budget | Daria" at bounding box center [729, 442] width 221 height 13
click at [670, 510] on link "😉 AI - Medtech | 35+ | Daria" at bounding box center [691, 505] width 144 height 13
click at [1001, 601] on link "3" at bounding box center [1005, 606] width 18 height 18
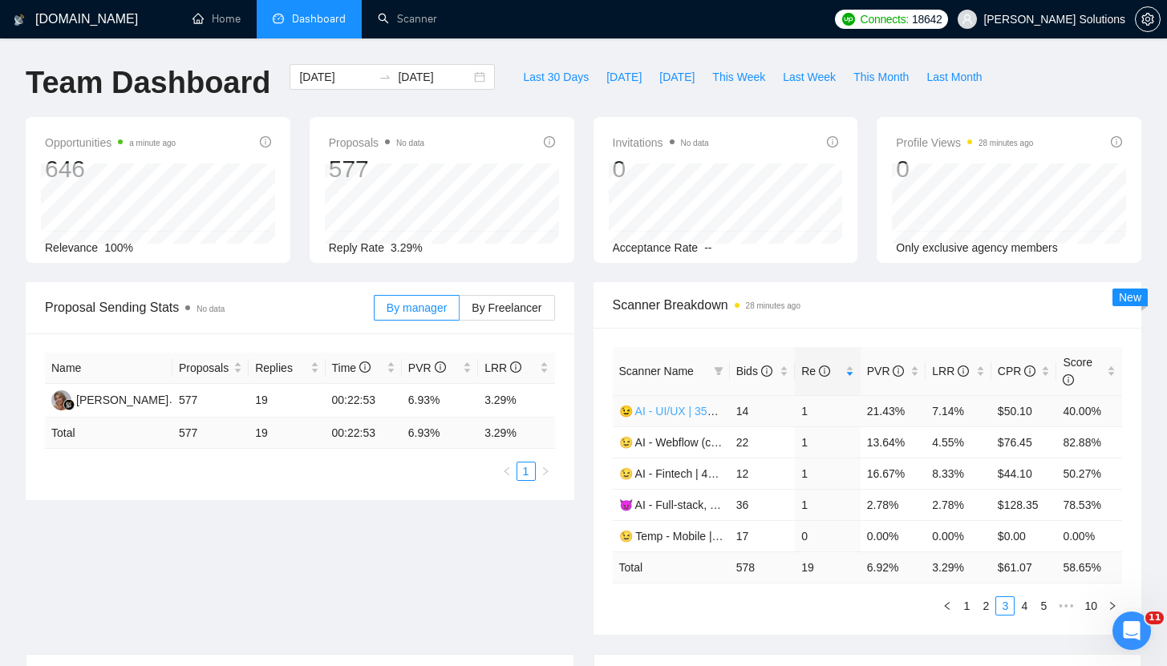
click at [665, 415] on link "😉 AI - UI/UX | 35+ fixed + unspec expert | Daria" at bounding box center [739, 411] width 241 height 13
drag, startPoint x: 668, startPoint y: 443, endPoint x: 730, endPoint y: 345, distance: 116.8
click at [668, 443] on link "😉 AI - Webflow (covletupt) | 45+ | Daria" at bounding box center [719, 442] width 200 height 13
click at [690, 504] on link "😈 AI - Full-stack, web dev | long-term | Artem" at bounding box center [733, 505] width 228 height 13
click at [670, 542] on link "😉 Temp - Mobile | 35+ | Daria" at bounding box center [695, 536] width 152 height 13
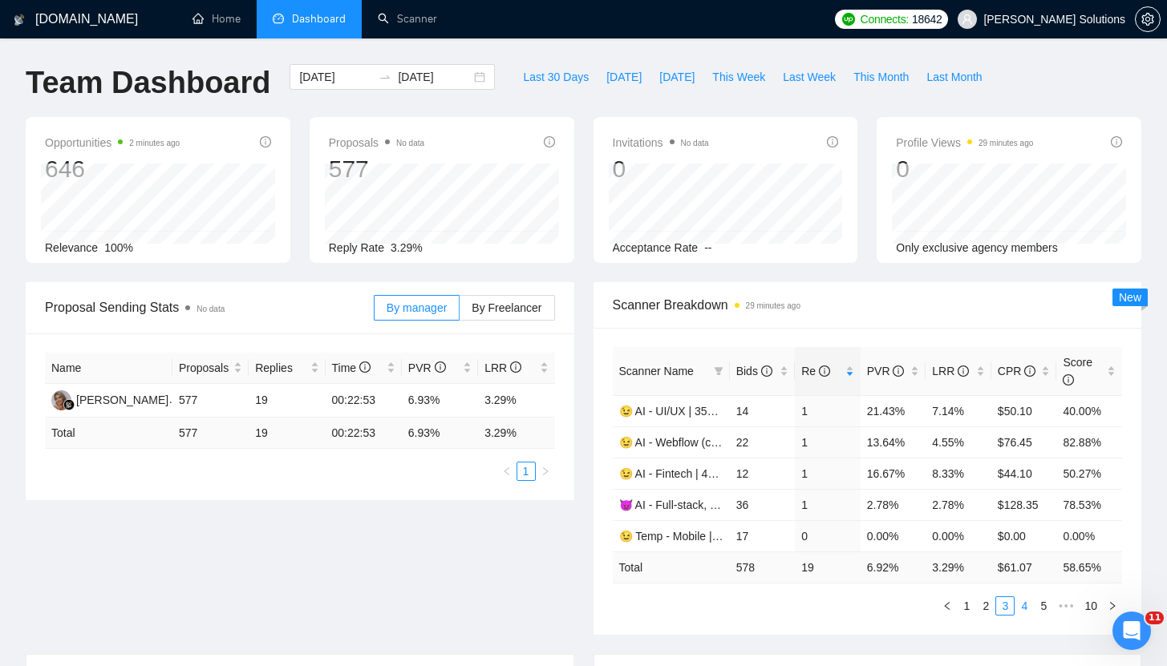
click at [1018, 605] on link "4" at bounding box center [1024, 606] width 18 height 18
click at [698, 415] on link "😈 Temp - Web dev | 45+ | Artem" at bounding box center [701, 411] width 164 height 13
click at [689, 470] on link "😉 AI - UI/UX | fixed | Daria ([GEOGRAPHIC_DATA])" at bounding box center [750, 473] width 263 height 13
click at [682, 506] on link "😉 AI - Medtech | long-term | Daria" at bounding box center [705, 505] width 172 height 13
click at [672, 539] on link "😉 AI - Web dev | 35+ fixed + unspec (large-size comp) | Daria" at bounding box center [774, 536] width 310 height 13
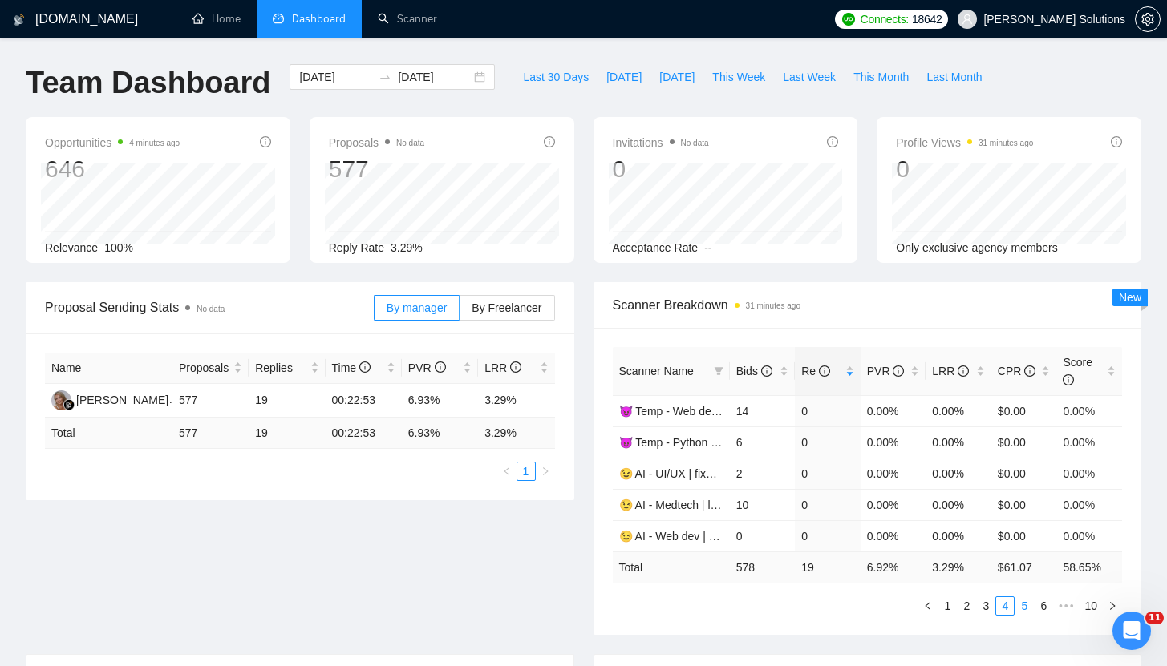
click at [1022, 599] on link "5" at bounding box center [1024, 606] width 18 height 18
click at [682, 443] on main "Team Dashboard 2025-08-11 2025-08-15 Last 30 Days Today Yesterday This Week Las…" at bounding box center [583, 614] width 1115 height 1101
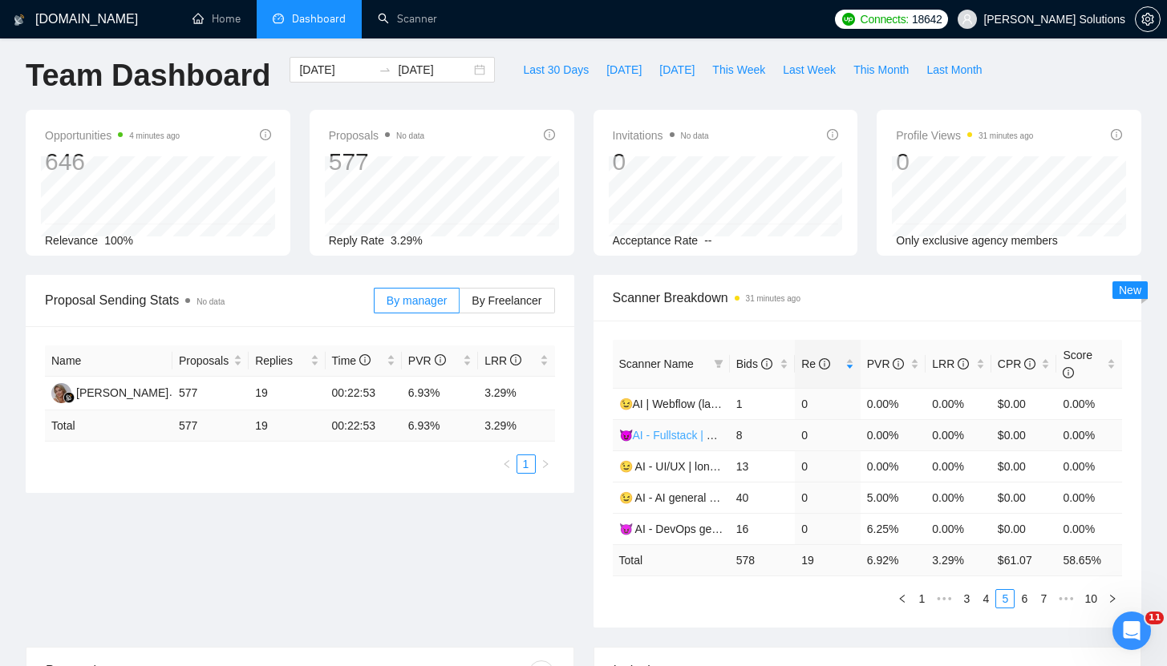
scroll to position [52, 0]
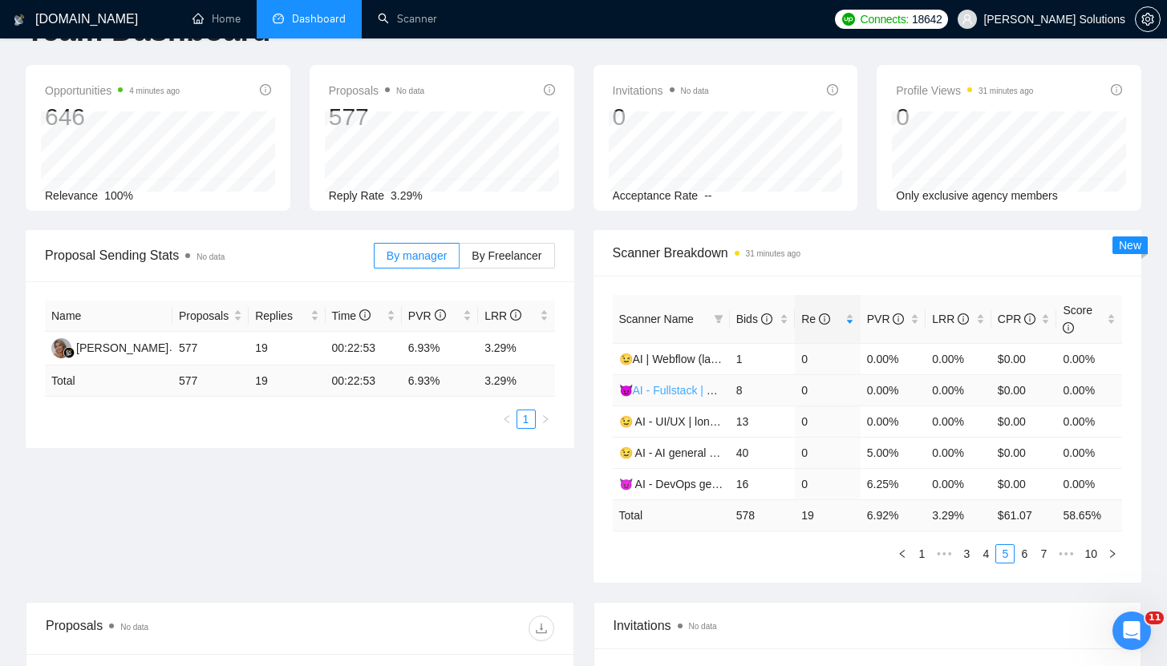
click at [682, 390] on link "😈AI - Fullstack | 35+, fixed + unsp (expert)| Artem" at bounding box center [744, 390] width 251 height 13
click at [1026, 554] on link "6" at bounding box center [1024, 554] width 18 height 18
click at [682, 353] on link "😉 AI - Web dev | 41-45 | Daria" at bounding box center [696, 359] width 155 height 13
click at [700, 452] on link "😈AI - Fullstack | 35+, fixed + unsp (large-size comp)| Artem" at bounding box center [768, 453] width 299 height 13
click at [676, 481] on link "😉 Temp - Mobile | long-term | Daria" at bounding box center [709, 484] width 180 height 13
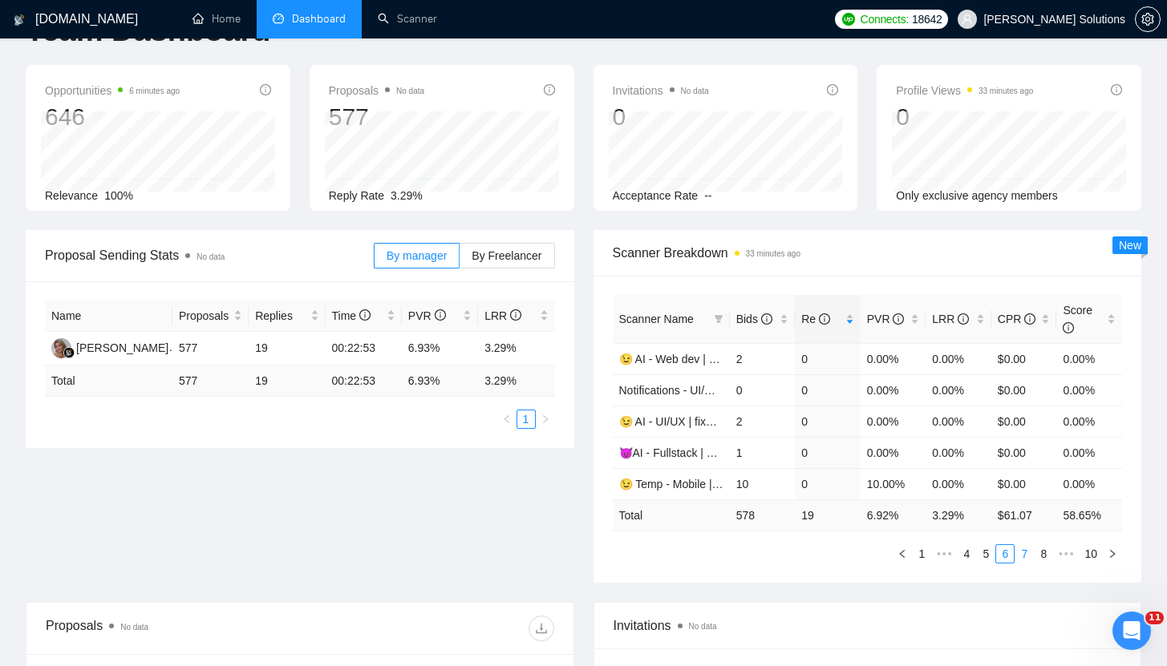
click at [1026, 550] on link "7" at bounding box center [1024, 554] width 18 height 18
click at [699, 358] on link "😉 Temp - Medtech | 35 + fixed + unspec (large-size comp) | Daria" at bounding box center [784, 359] width 330 height 13
click at [664, 418] on link "😉 AI - UI/UX | unspecified budget | Daria" at bounding box center [722, 421] width 206 height 13
click at [1046, 548] on link "8" at bounding box center [1050, 554] width 18 height 18
click at [658, 484] on link "😈 Temp - Mobile | 40+ | Artem" at bounding box center [696, 484] width 154 height 13
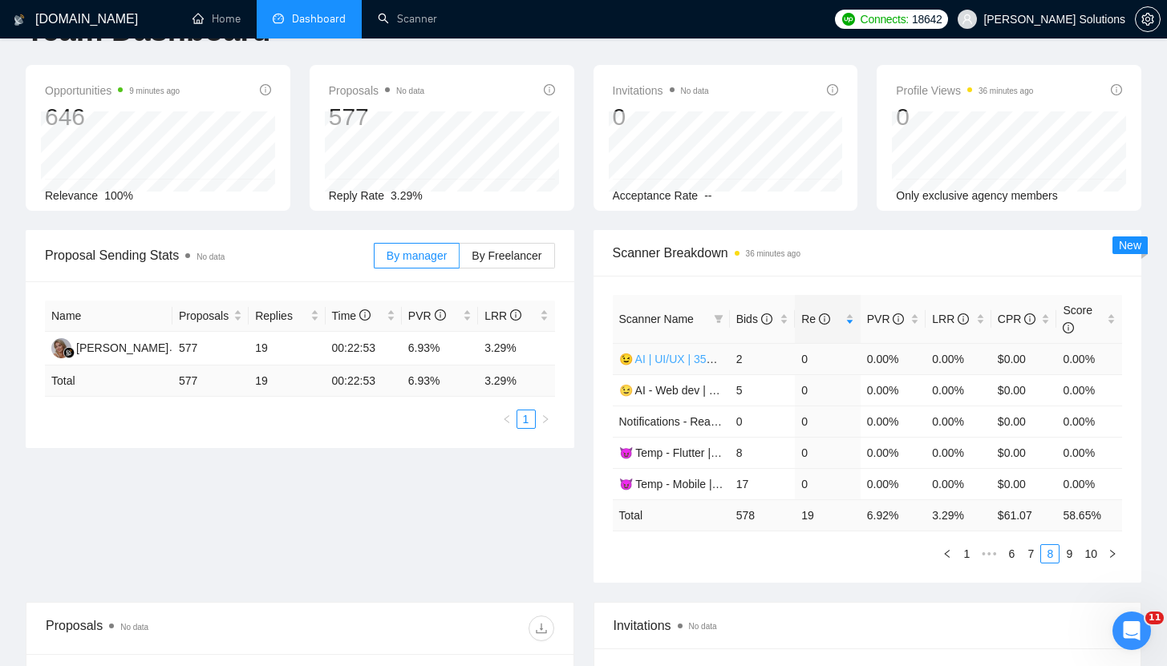
click at [686, 353] on link "😉 AI | UI/UX | 35+ fixed + unspec (large-size comp) | Daria" at bounding box center [767, 359] width 296 height 13
click at [660, 389] on link "😉 AI - Web dev | 46-60 | Daria" at bounding box center [696, 390] width 155 height 13
click at [1066, 552] on link "9" at bounding box center [1069, 554] width 18 height 18
click at [671, 393] on link "😈 AI - MERN | 45+, fixed | Artem" at bounding box center [702, 390] width 167 height 13
click at [688, 452] on link "😉 AI - Mobile | 35+ fixed + unspec (large-size comp) | Daria" at bounding box center [769, 453] width 300 height 13
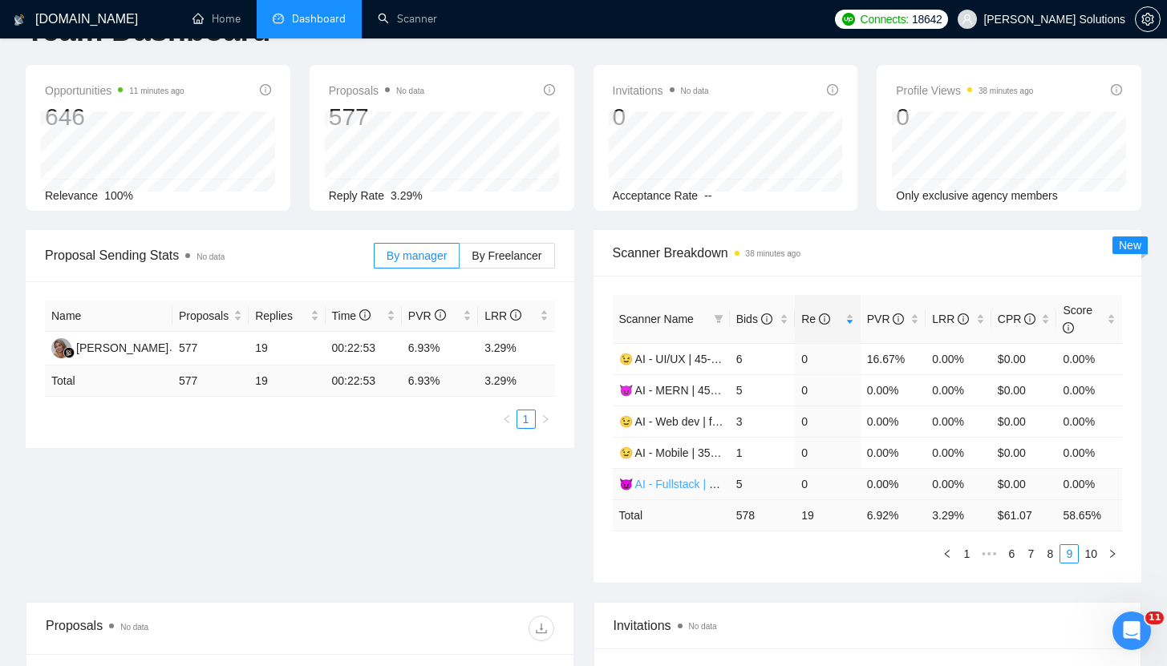
click at [677, 486] on link "😈 AI - Fullstack | 45+, fixed | Artem" at bounding box center [708, 484] width 178 height 13
click at [1087, 545] on link "10" at bounding box center [1090, 554] width 22 height 18
click at [678, 453] on link "😈 AI - React | Node | MERN | 35+, fixed + unspec (large-size comp) | Artem" at bounding box center [809, 453] width 380 height 13
click at [685, 489] on link "😈 AI - React | Node | 45+, fixed | Artem" at bounding box center [718, 484] width 199 height 13
click at [687, 426] on link "😉 AI - Web dev | long-term | Daria" at bounding box center [705, 421] width 173 height 13
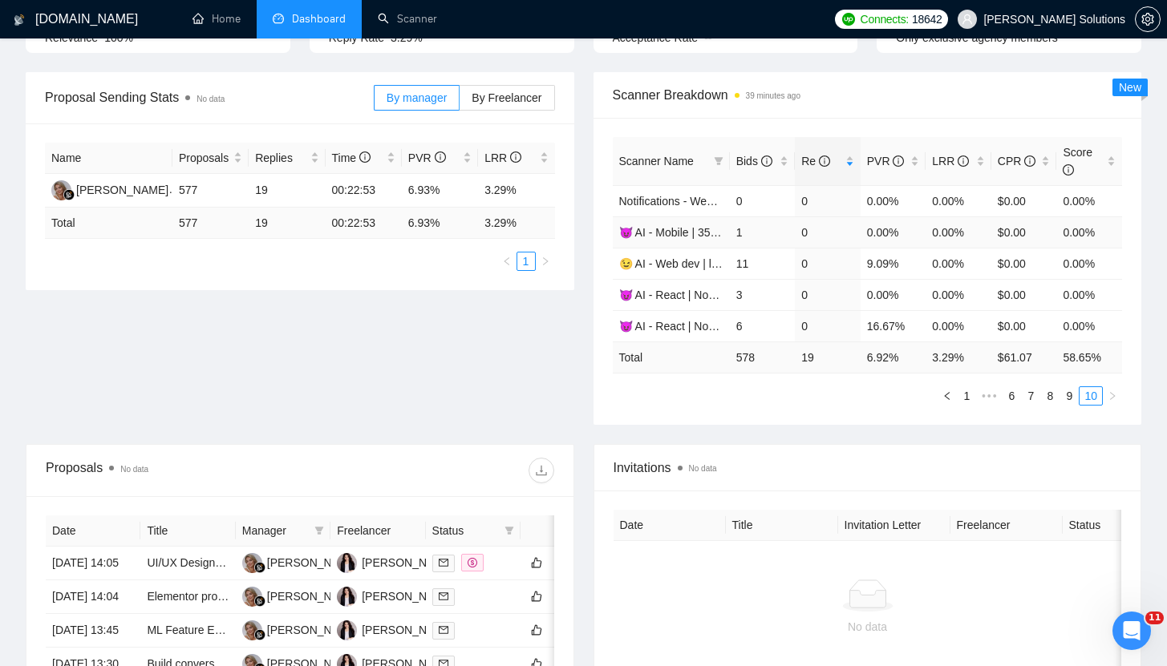
scroll to position [193, 0]
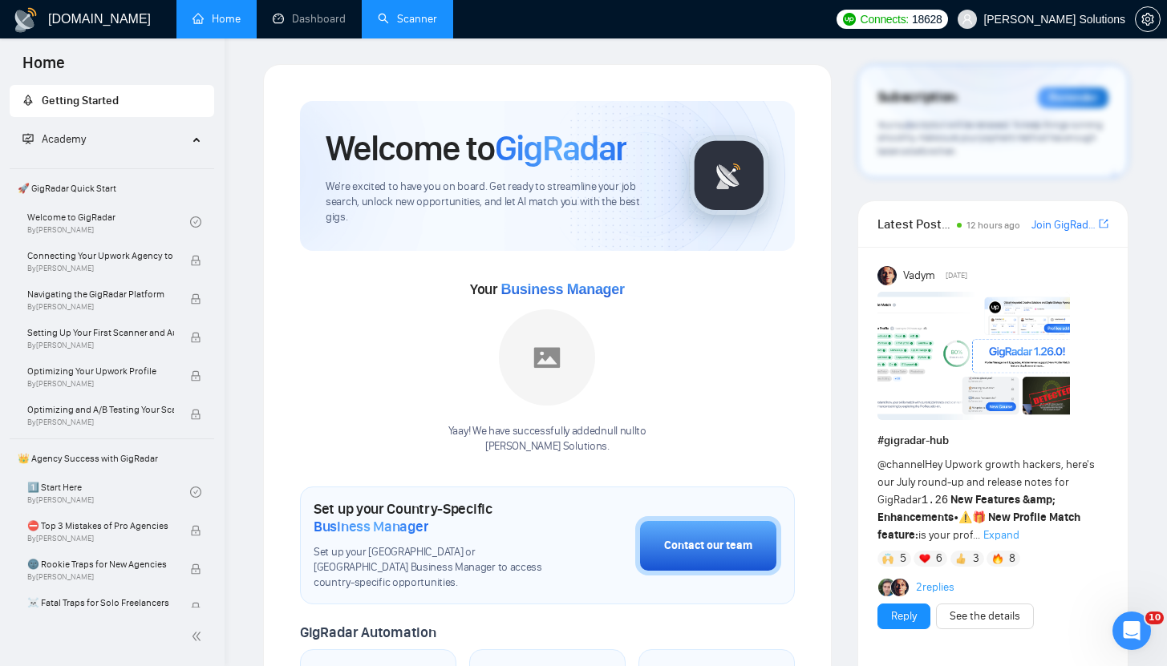
click at [417, 22] on link "Scanner" at bounding box center [407, 19] width 59 height 14
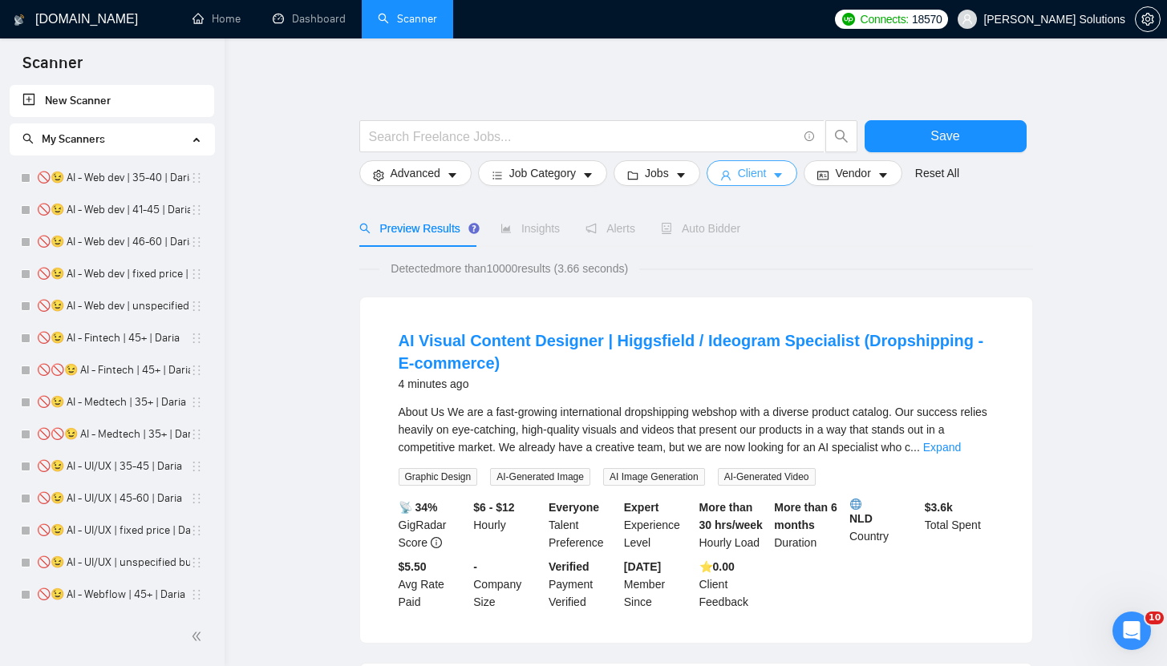
click at [754, 168] on span "Client" at bounding box center [752, 173] width 29 height 18
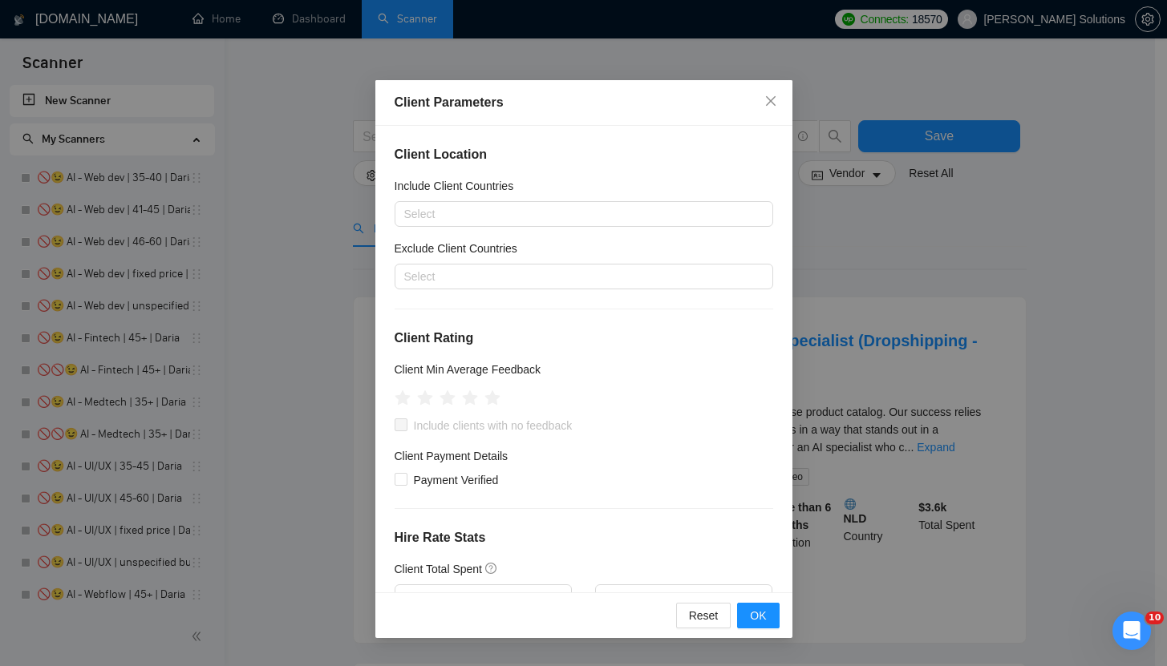
click at [866, 253] on div "Client Parameters Client Location Include Client Countries Select Exclude Clien…" at bounding box center [583, 333] width 1167 height 666
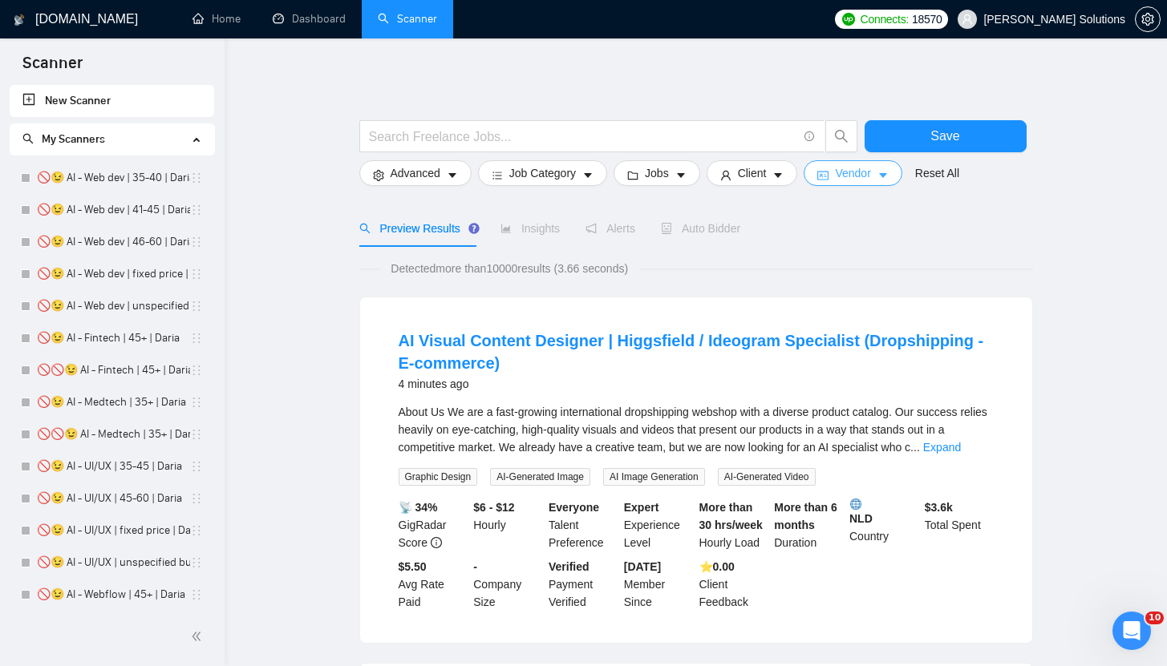
click at [844, 171] on span "Vendor" at bounding box center [852, 173] width 35 height 18
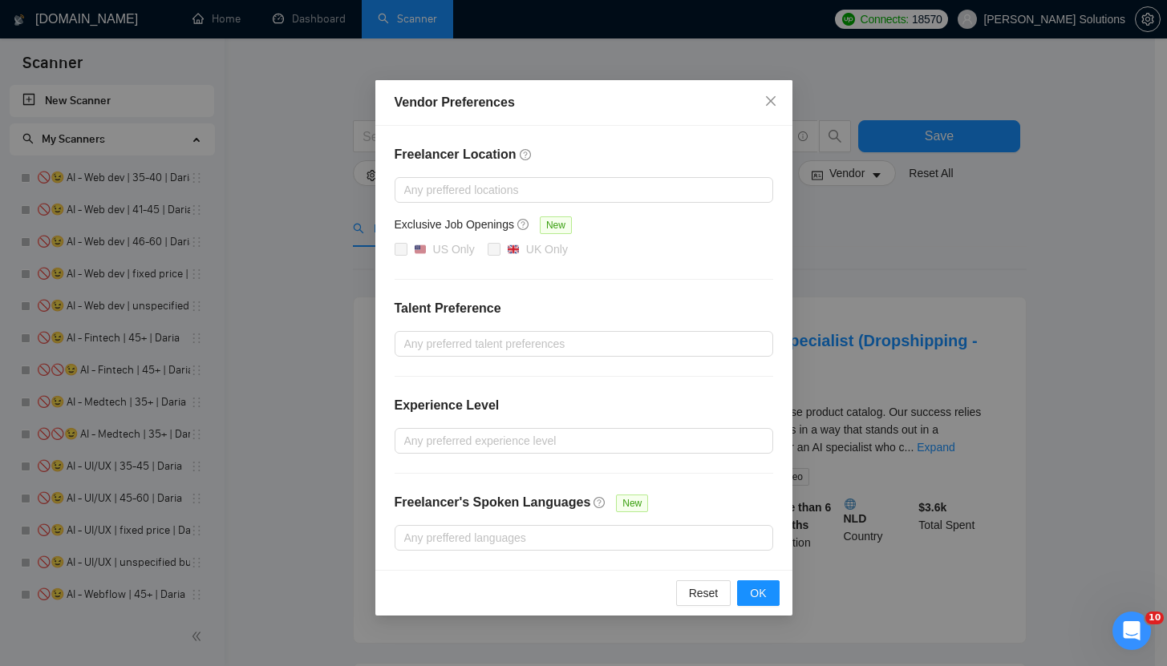
click at [879, 245] on div "Vendor Preferences Freelancer Location Any preffered locations Exclusive Job Op…" at bounding box center [583, 333] width 1167 height 666
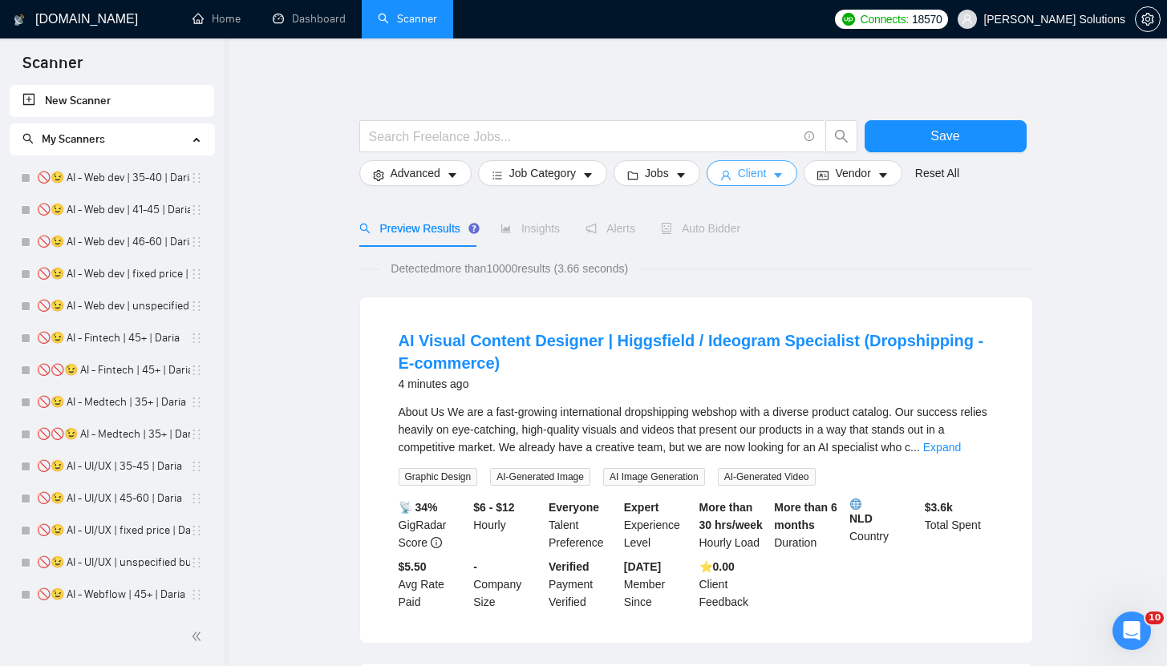
click at [752, 176] on span "Client" at bounding box center [752, 173] width 29 height 18
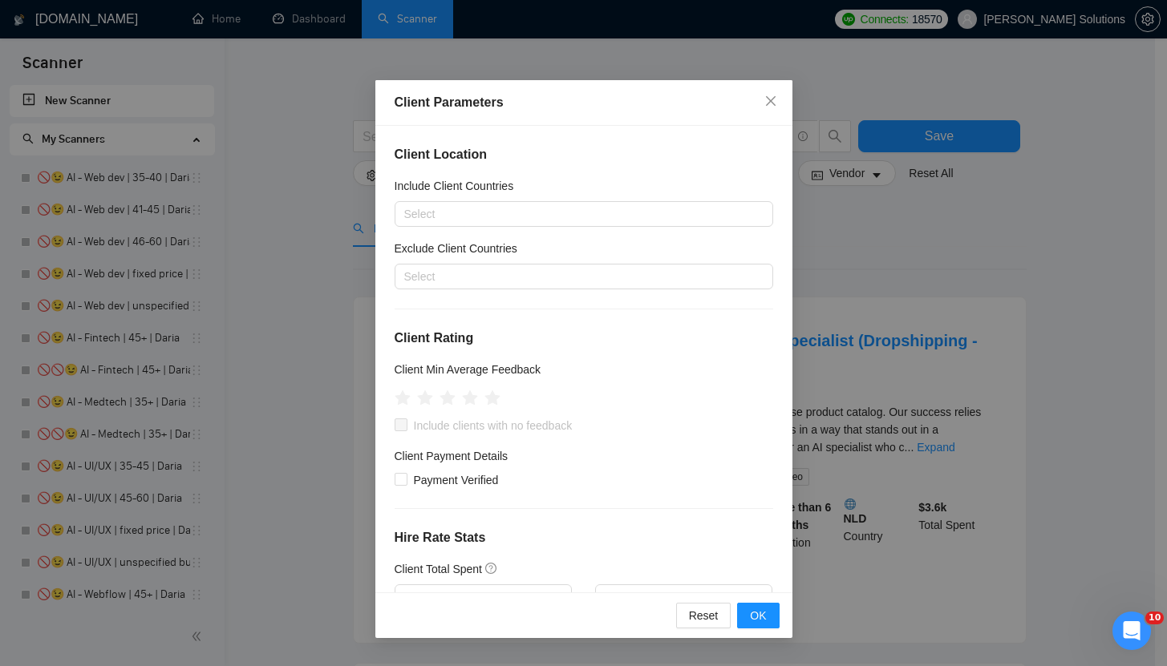
click at [796, 192] on div "Client Parameters Client Location Include Client Countries Select Exclude Clien…" at bounding box center [583, 333] width 1167 height 666
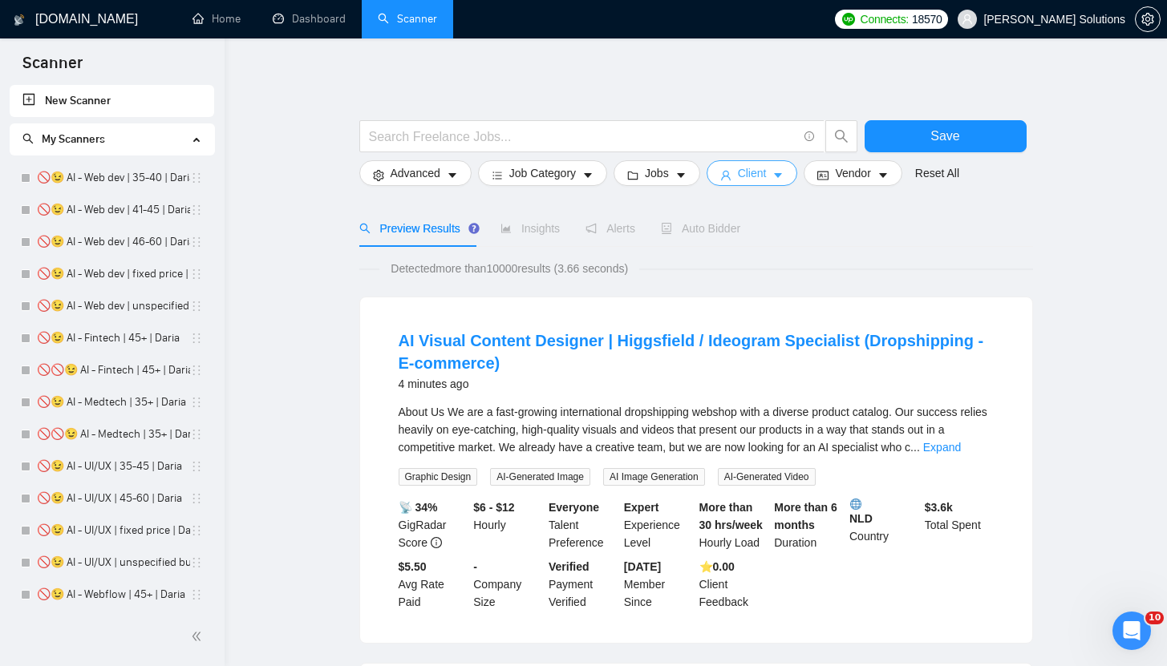
click at [779, 177] on button "Client" at bounding box center [751, 173] width 91 height 26
